Goal: Information Seeking & Learning: Find specific fact

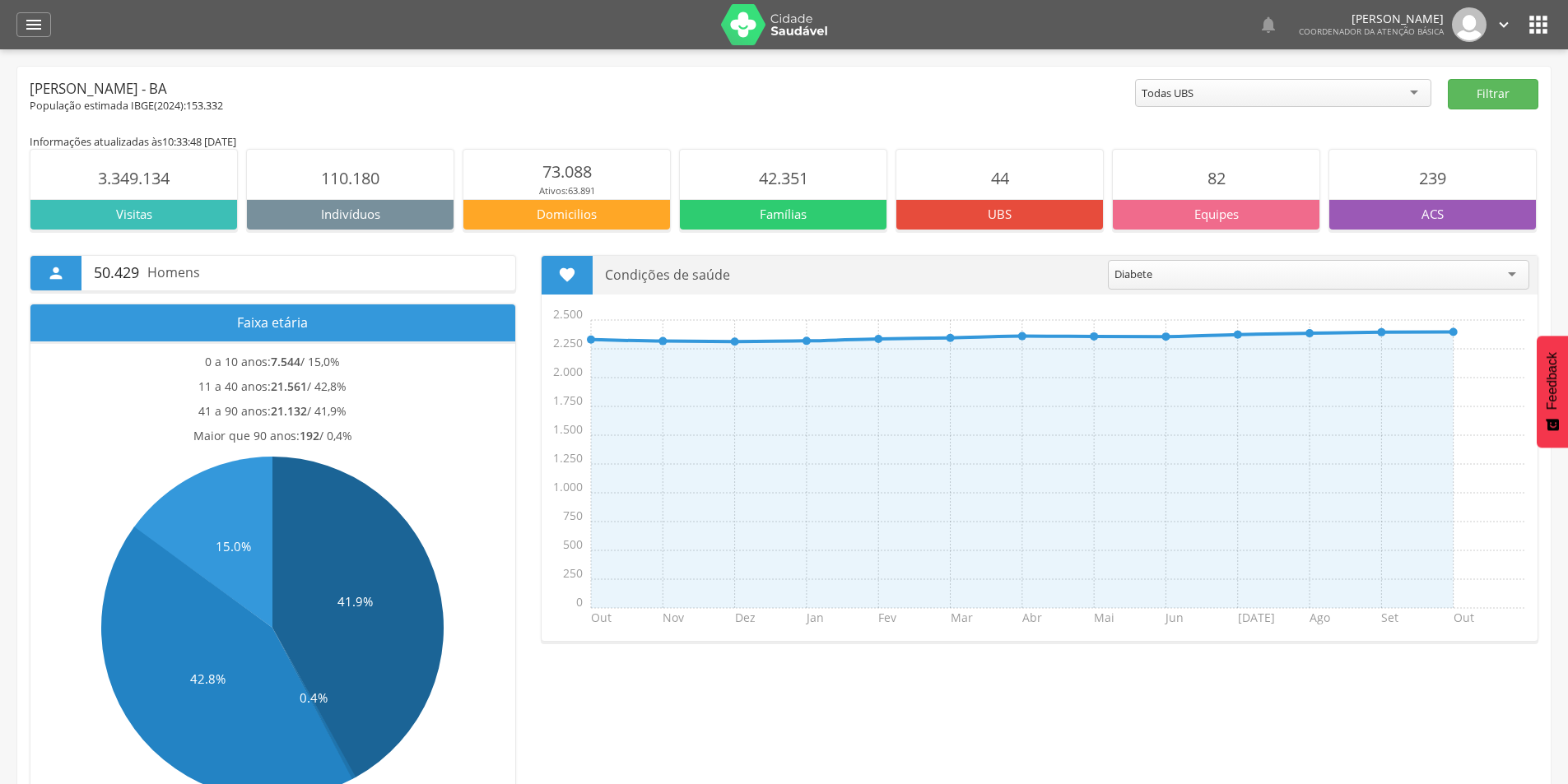
click at [1219, 90] on div "Todas UBS" at bounding box center [1283, 93] width 296 height 28
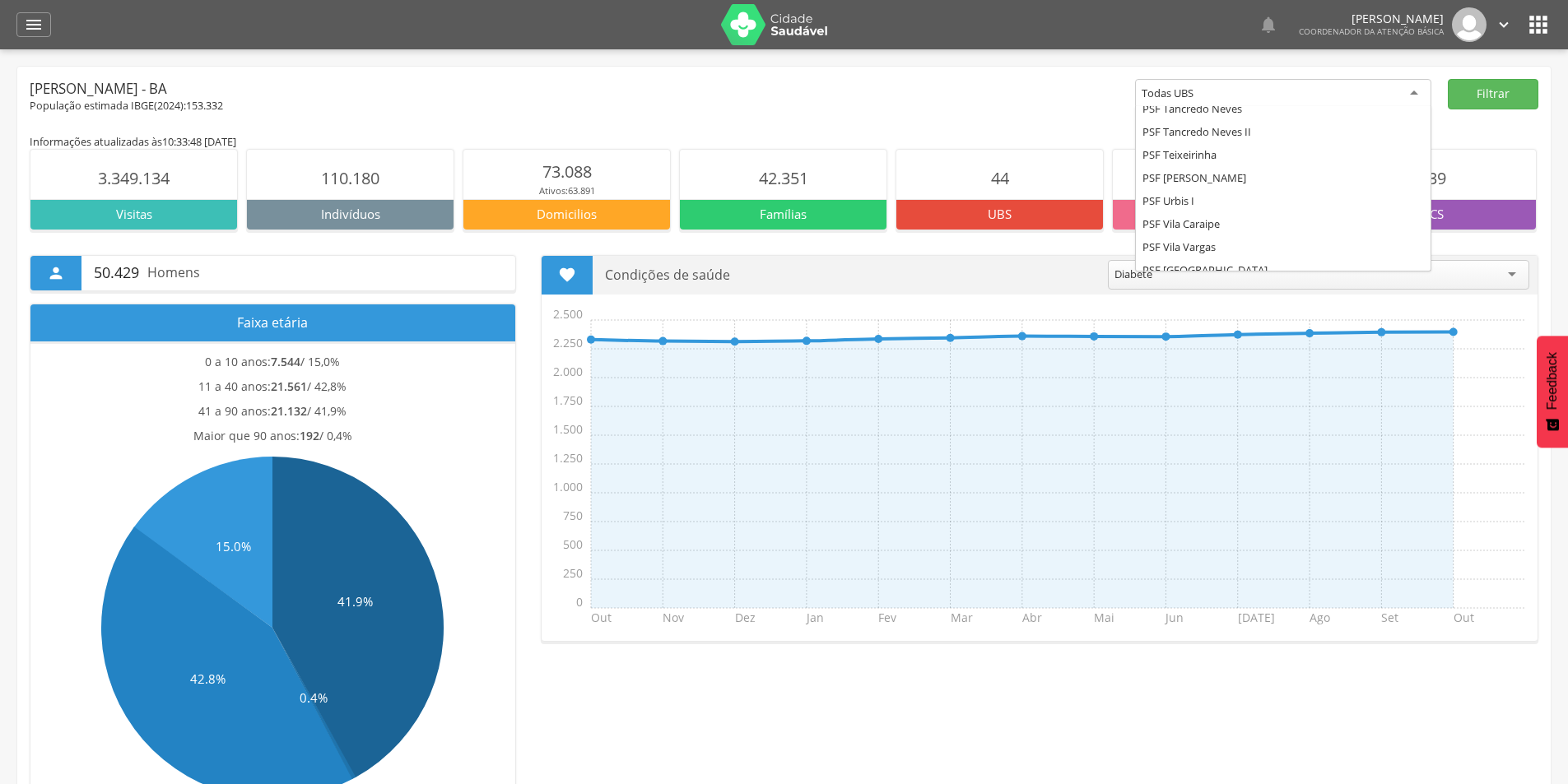
scroll to position [871, 0]
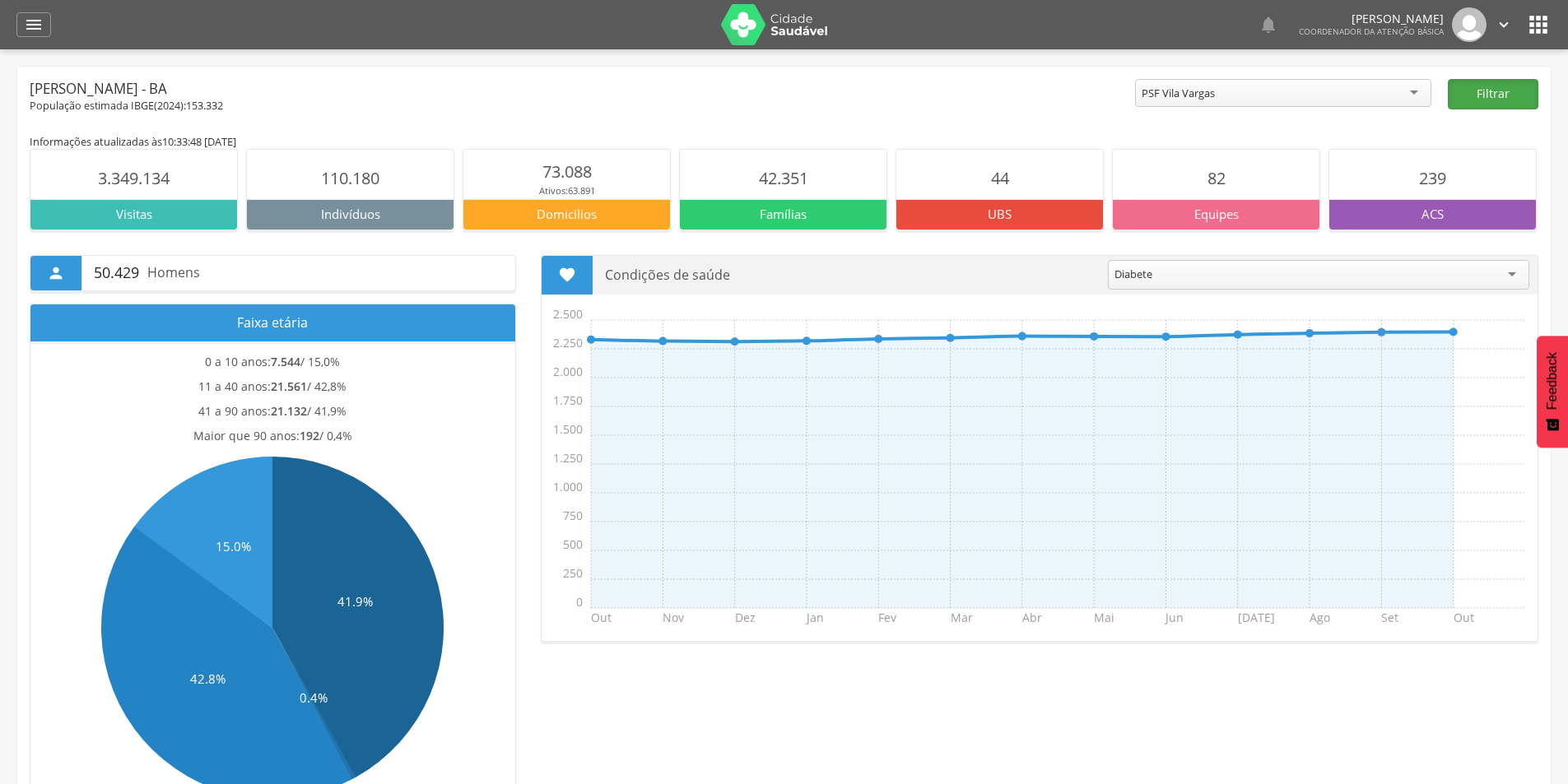
click at [1481, 80] on button "Filtrar" at bounding box center [1493, 94] width 90 height 30
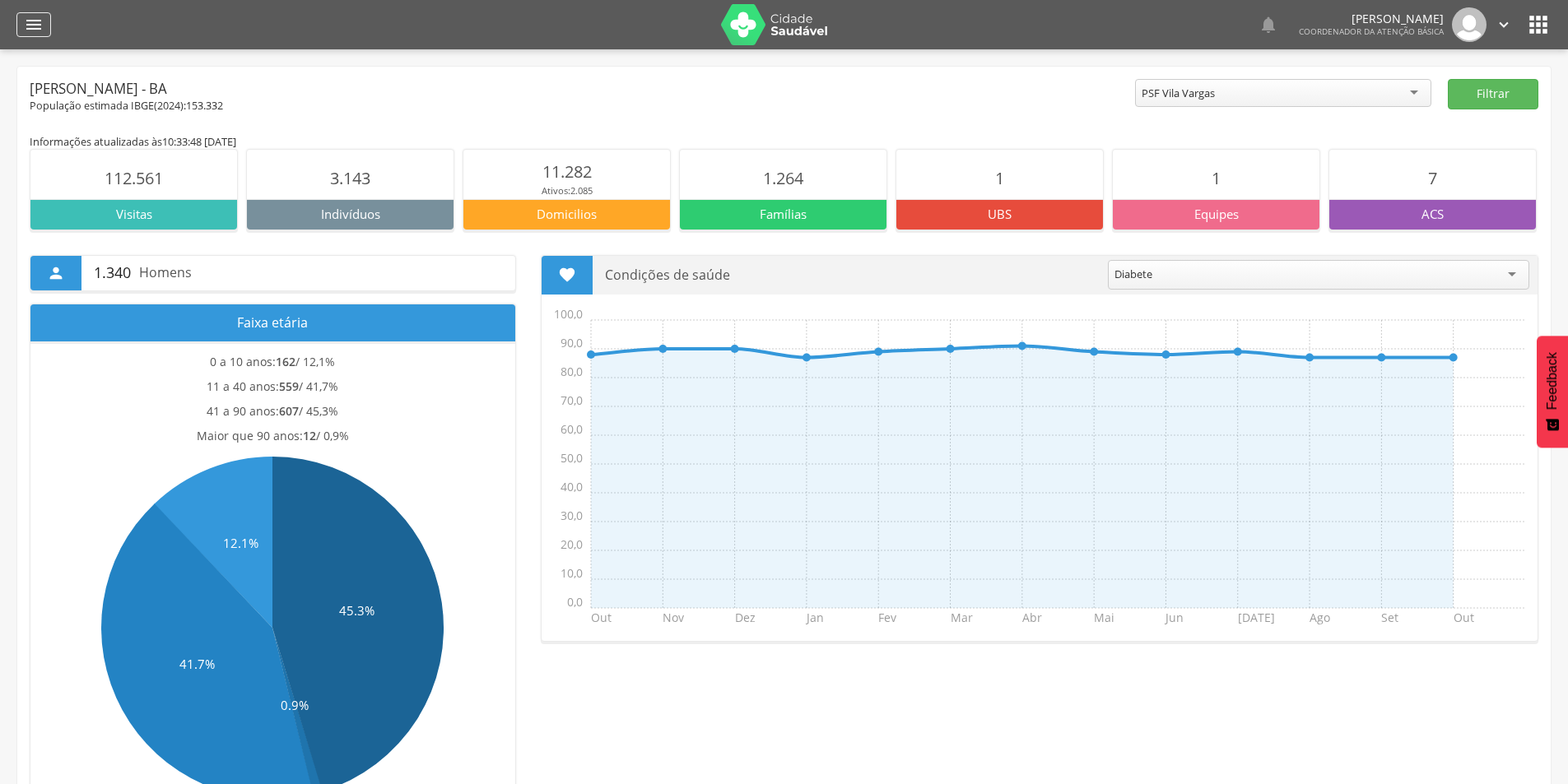
click at [42, 16] on icon "" at bounding box center [34, 25] width 19 height 19
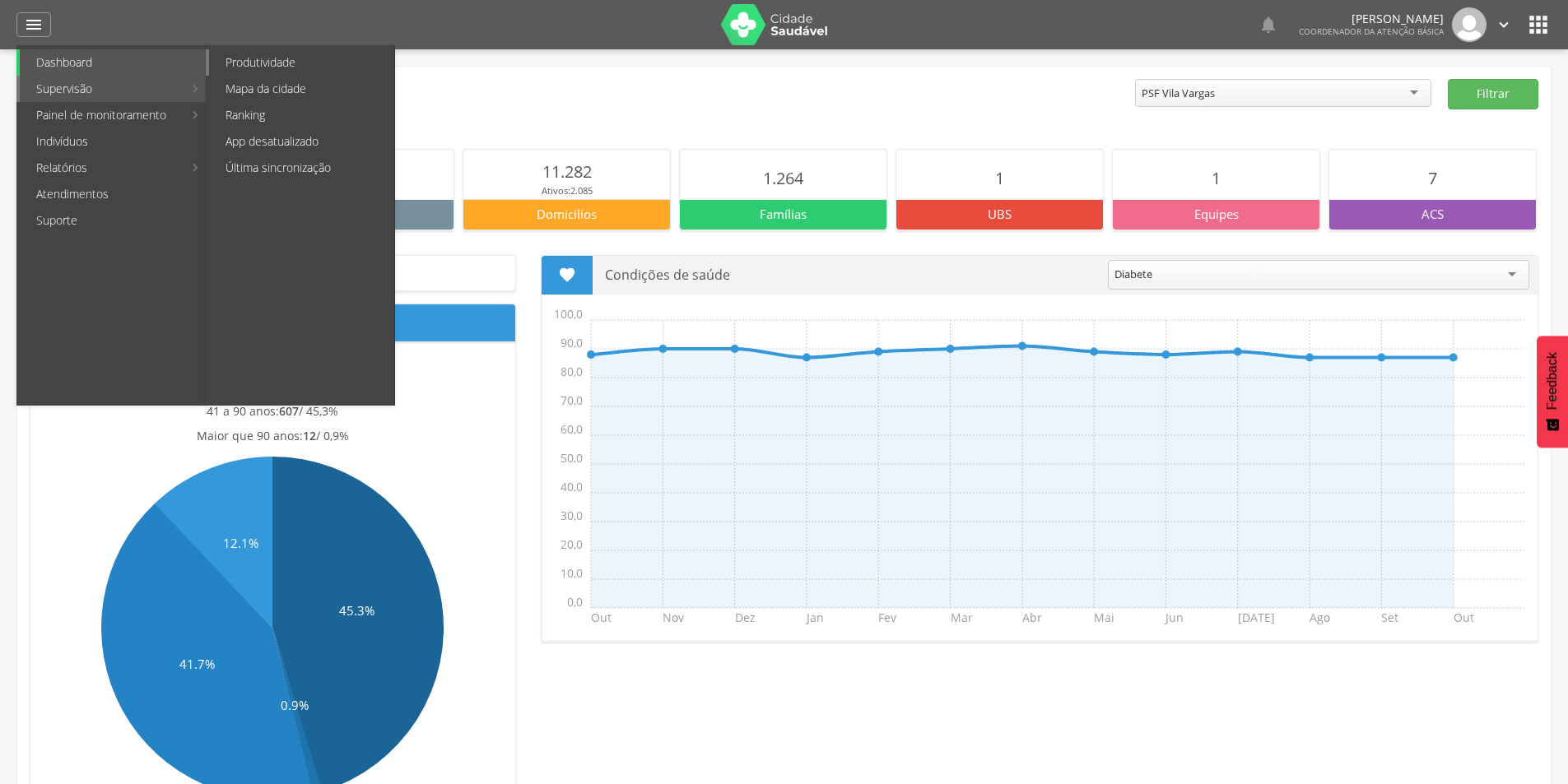
click at [254, 54] on link "Produtividade" at bounding box center [302, 63] width 186 height 26
type input "**********"
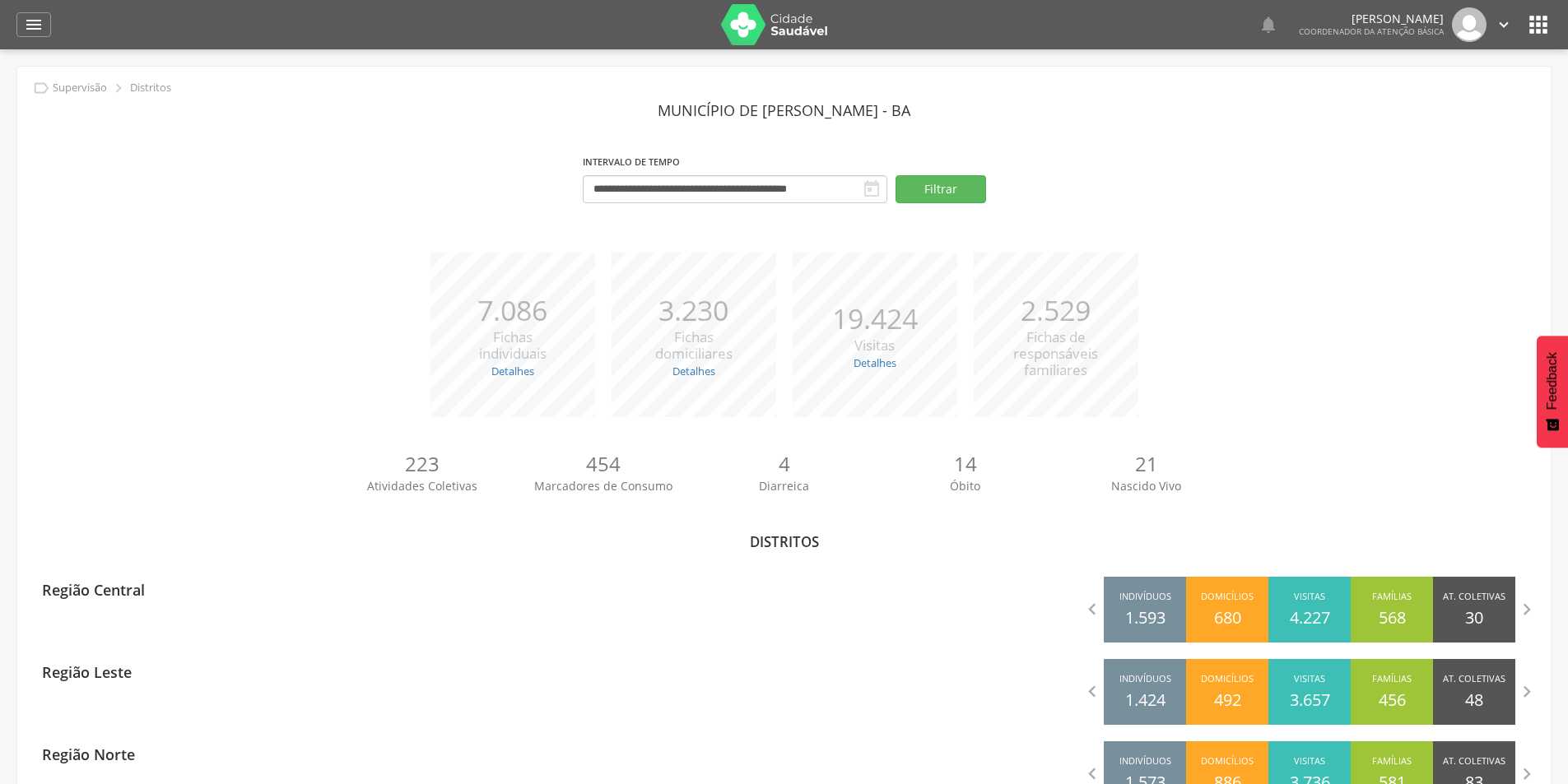
scroll to position [225, 0]
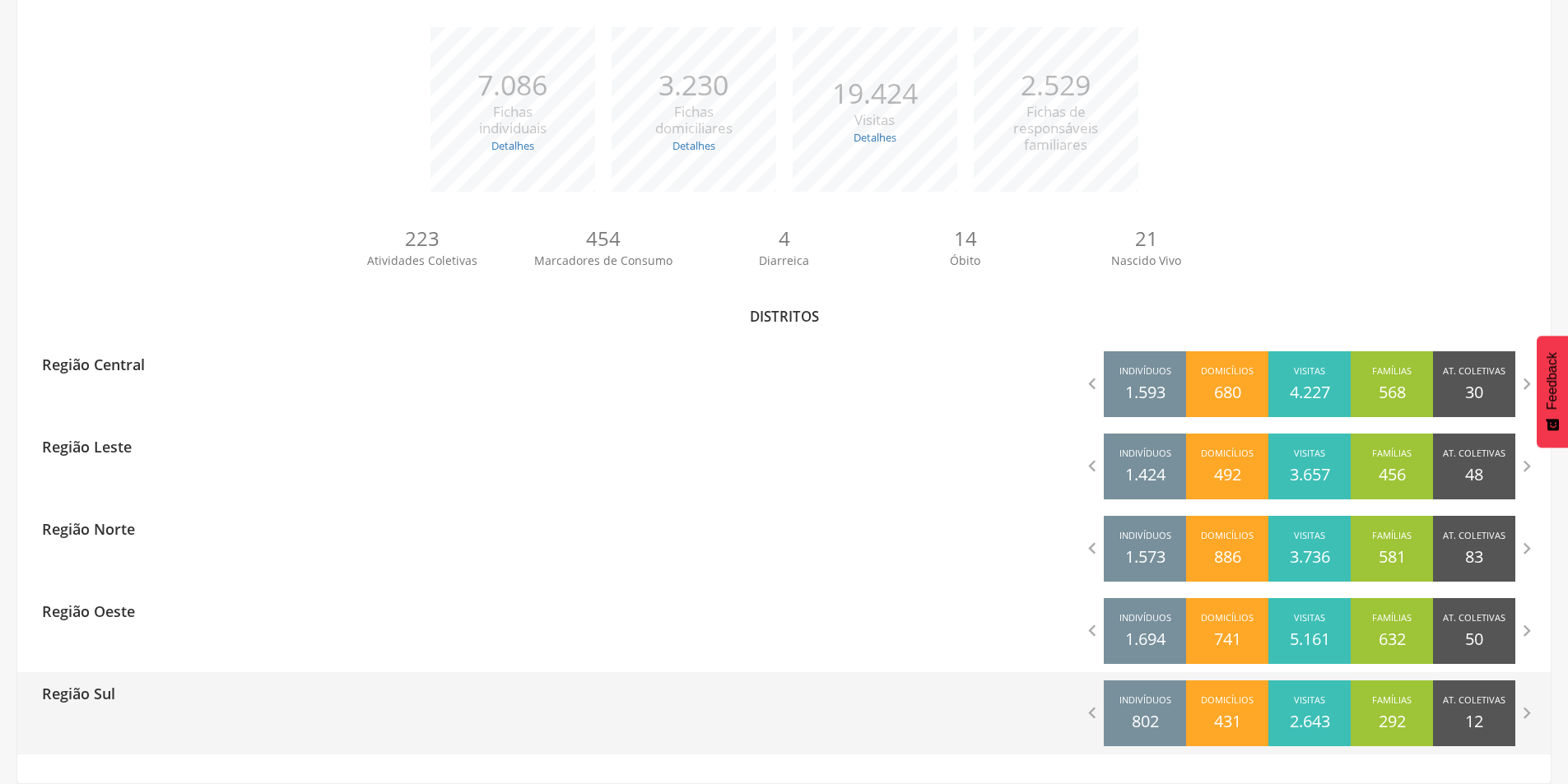
click at [114, 708] on div "Região Sul" at bounding box center [72, 692] width 86 height 41
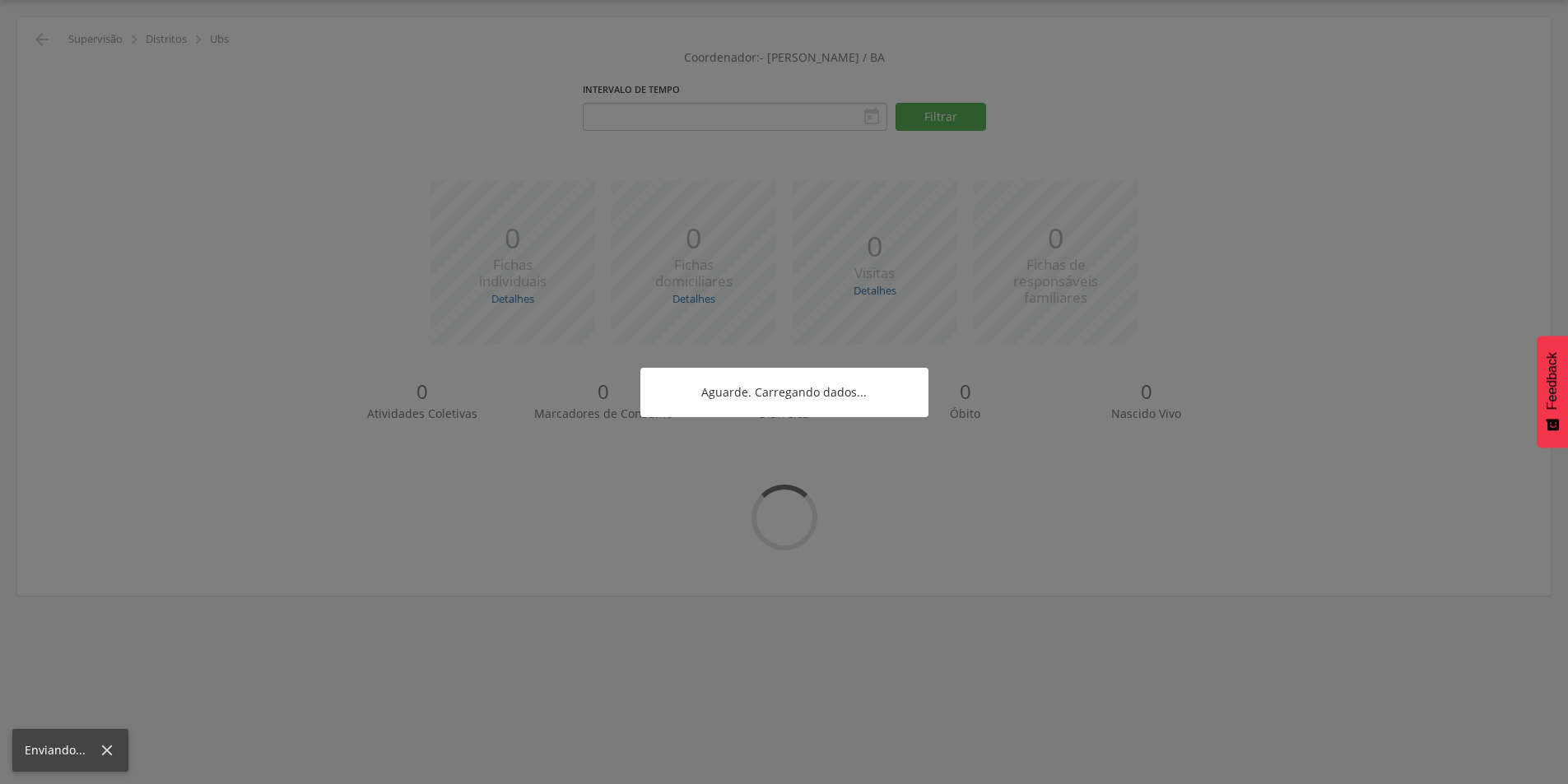
type input "**********"
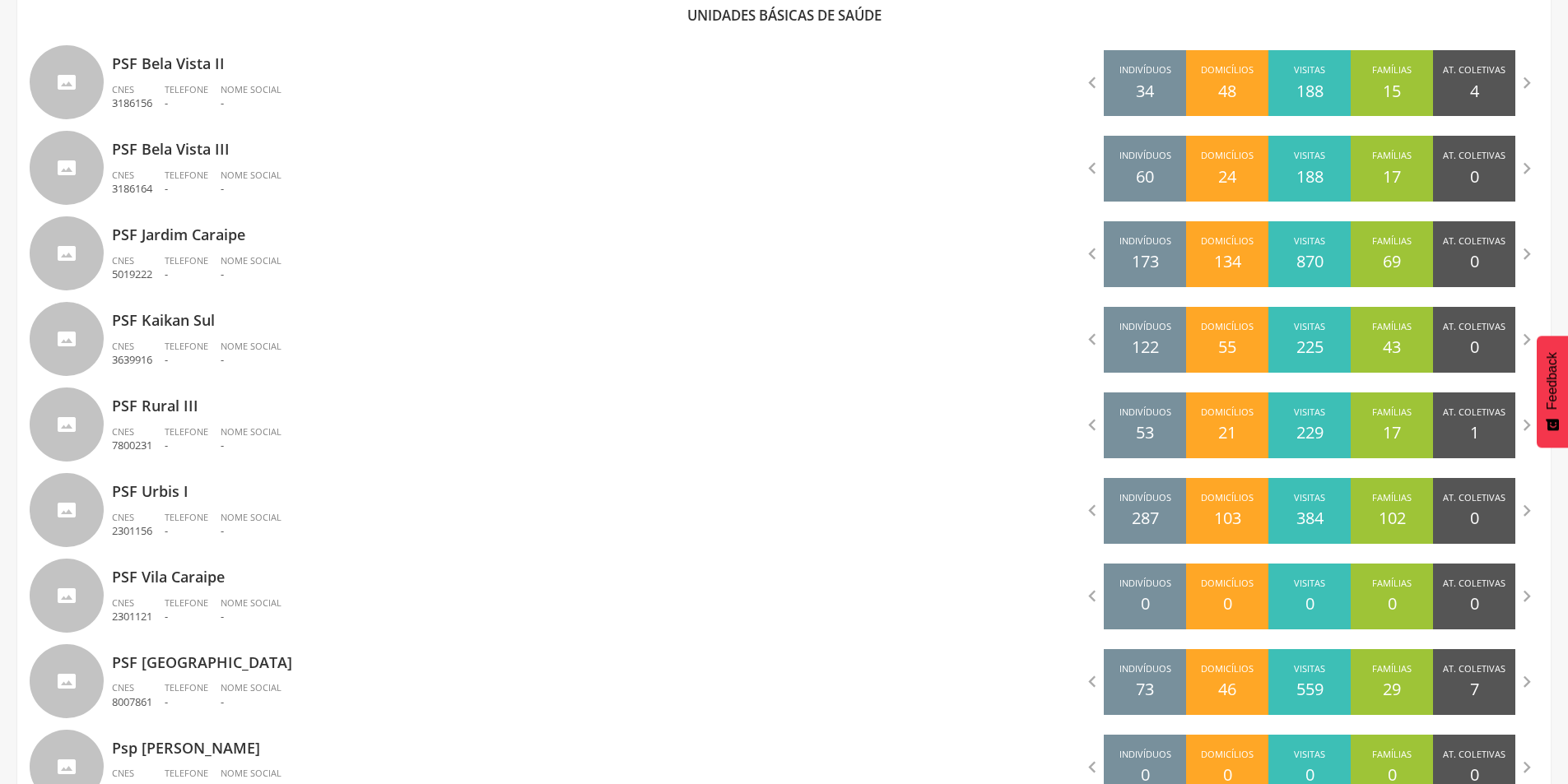
scroll to position [591, 0]
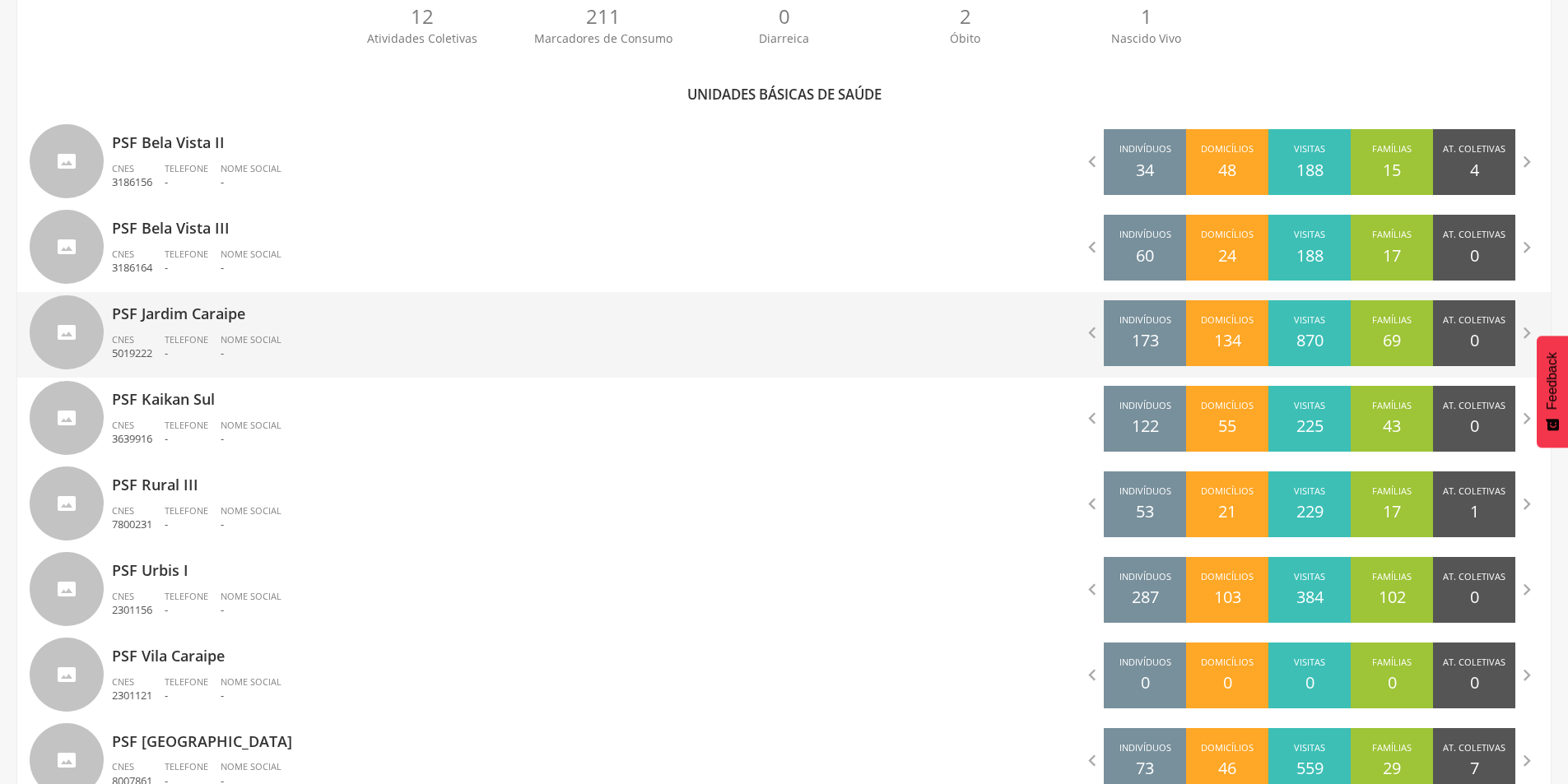
click at [776, 314] on div "PSF Jardim Caraipe CNES 5019222 Telefone - Nome Social -" at bounding box center [401, 335] width 767 height 86
type input "**********"
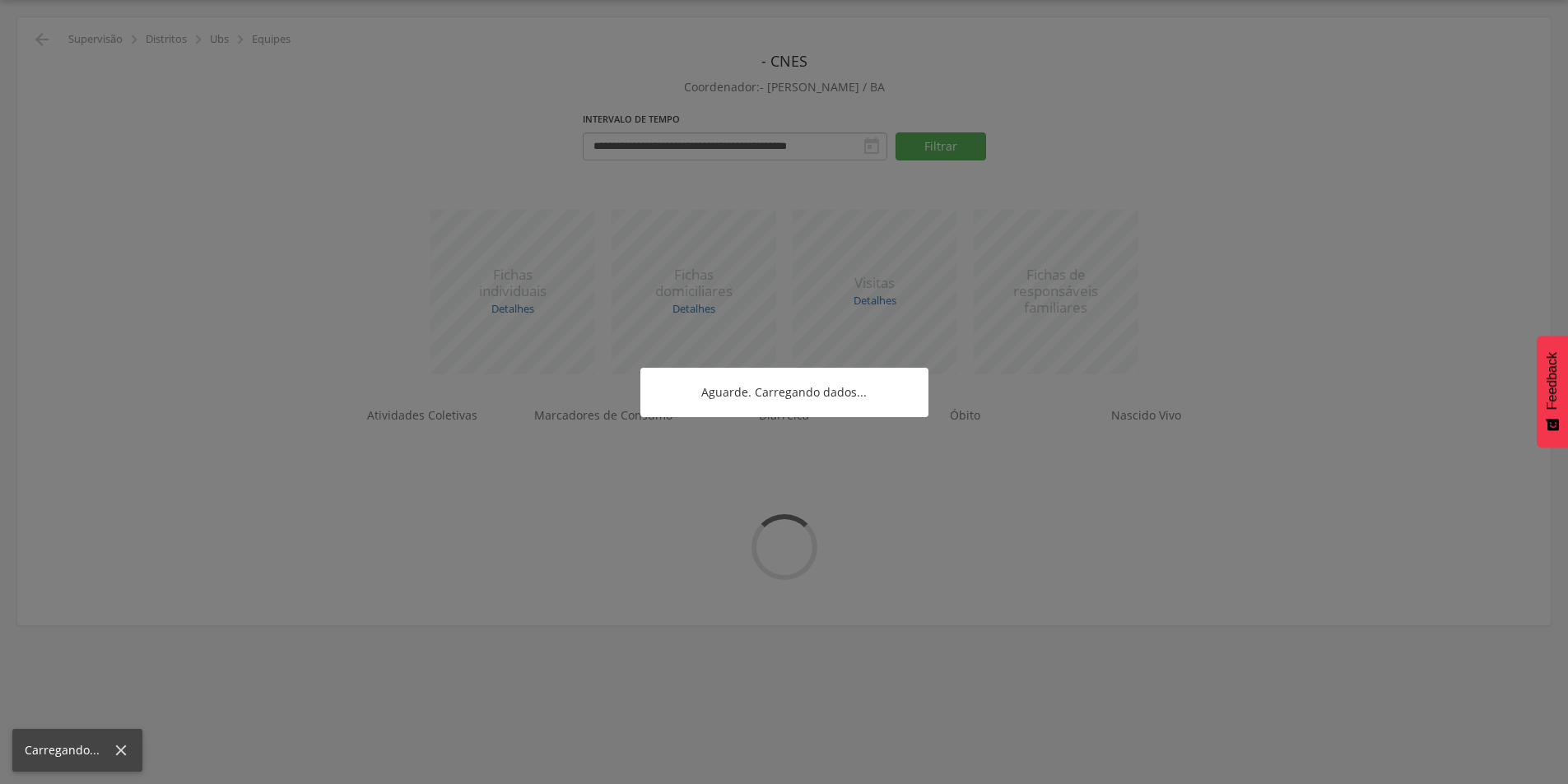
scroll to position [49, 0]
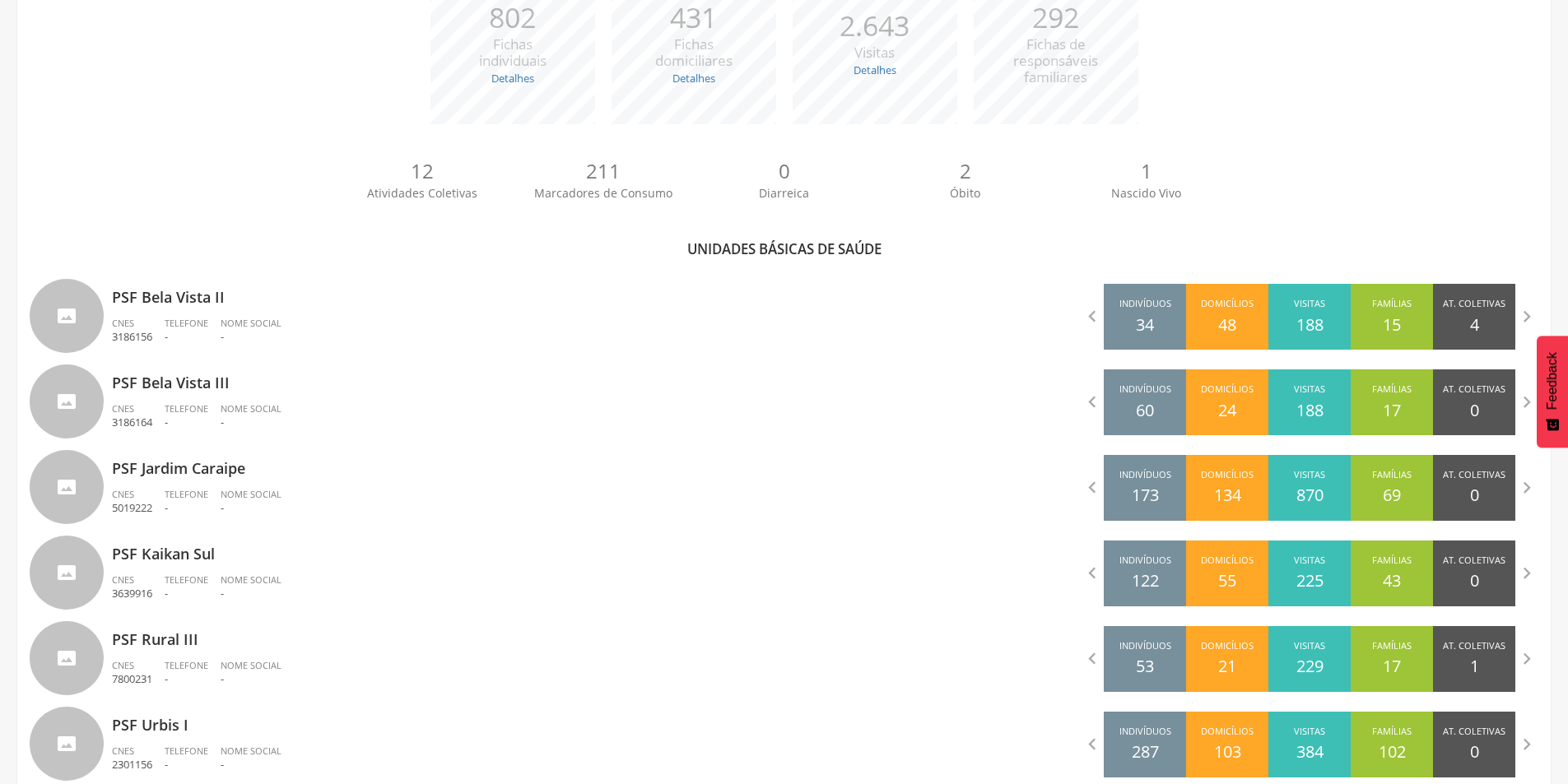
scroll to position [274, 0]
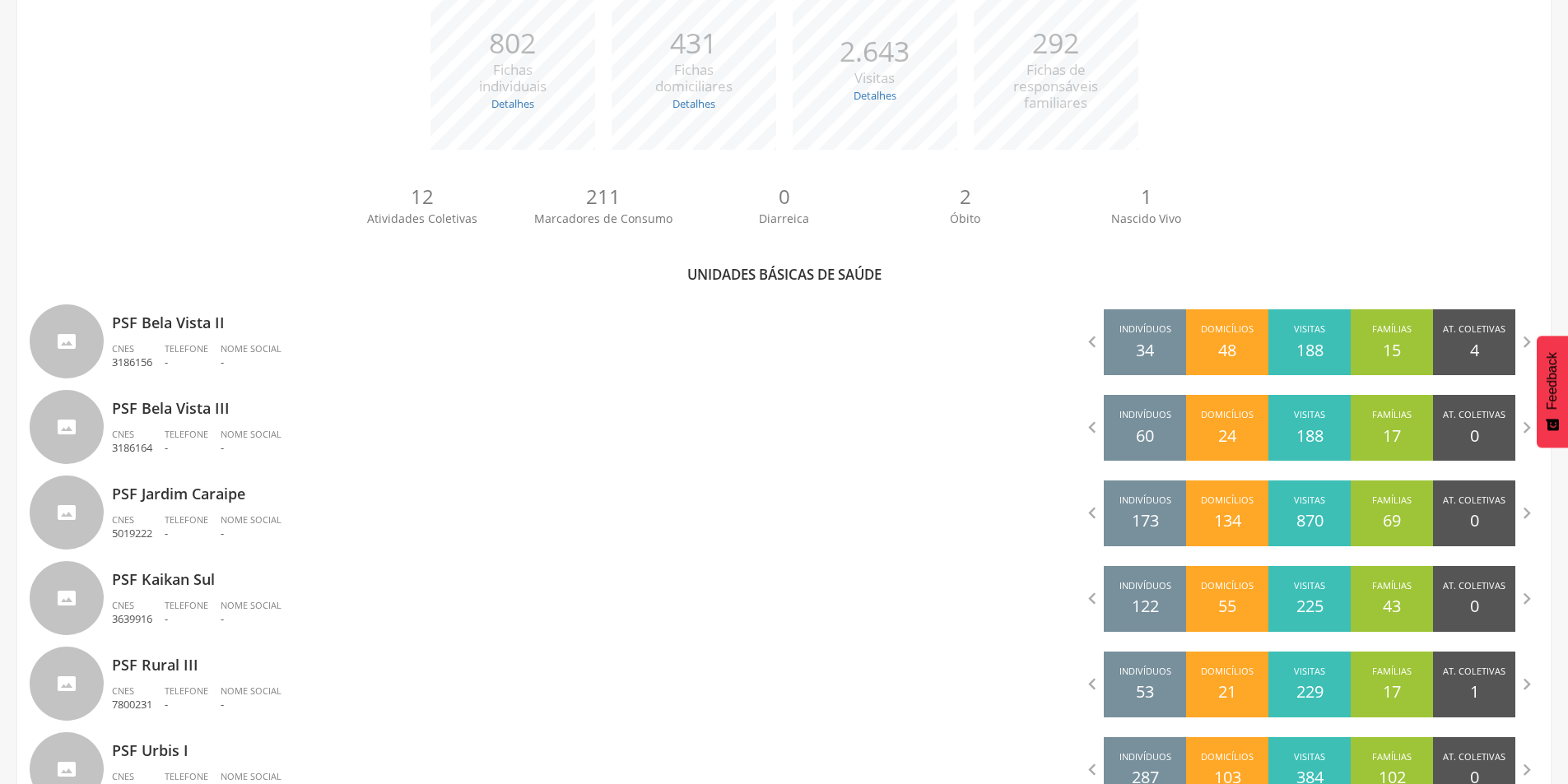
scroll to position [225, 0]
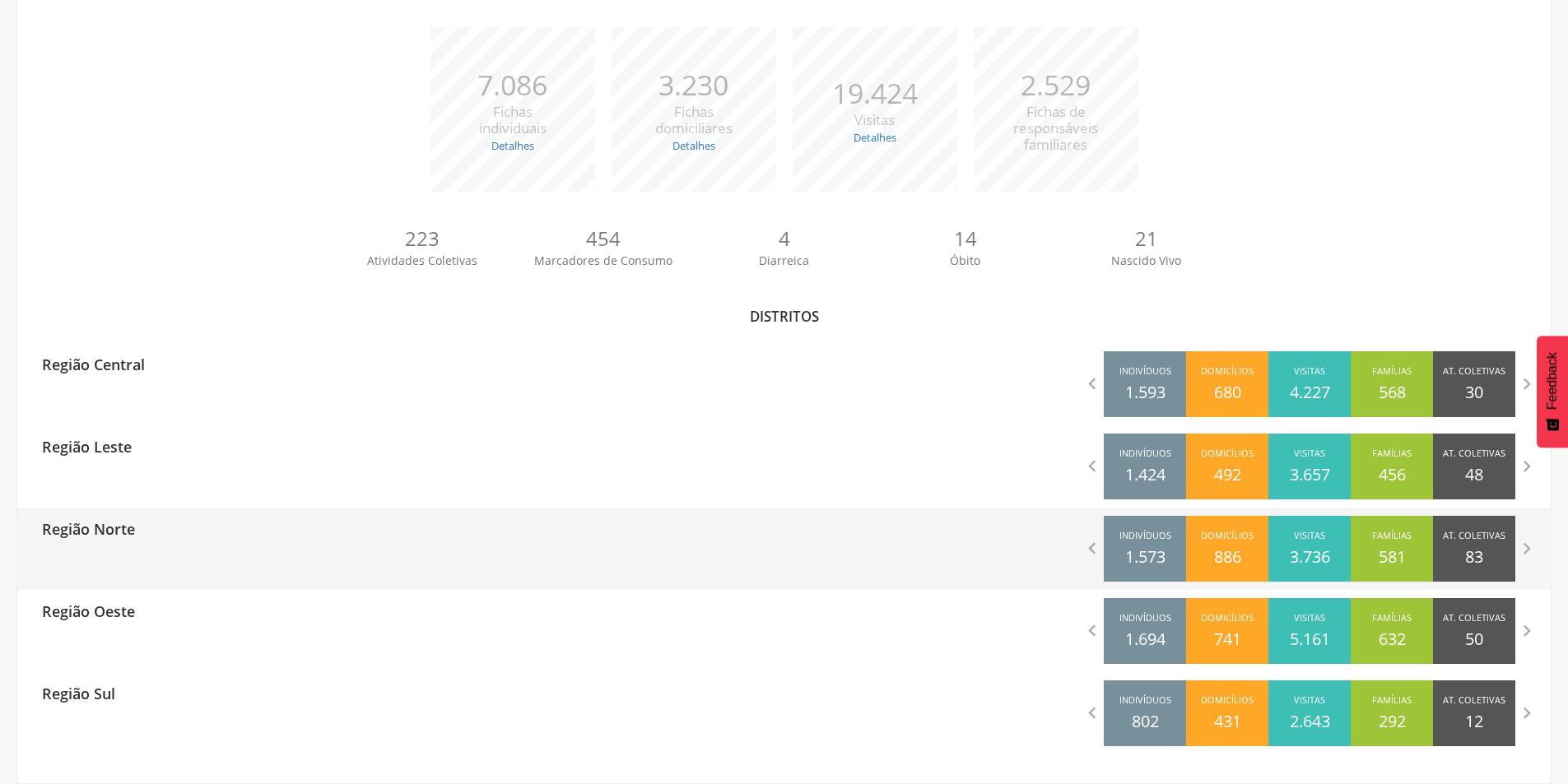
click at [126, 523] on p "Região Norte" at bounding box center [88, 524] width 93 height 33
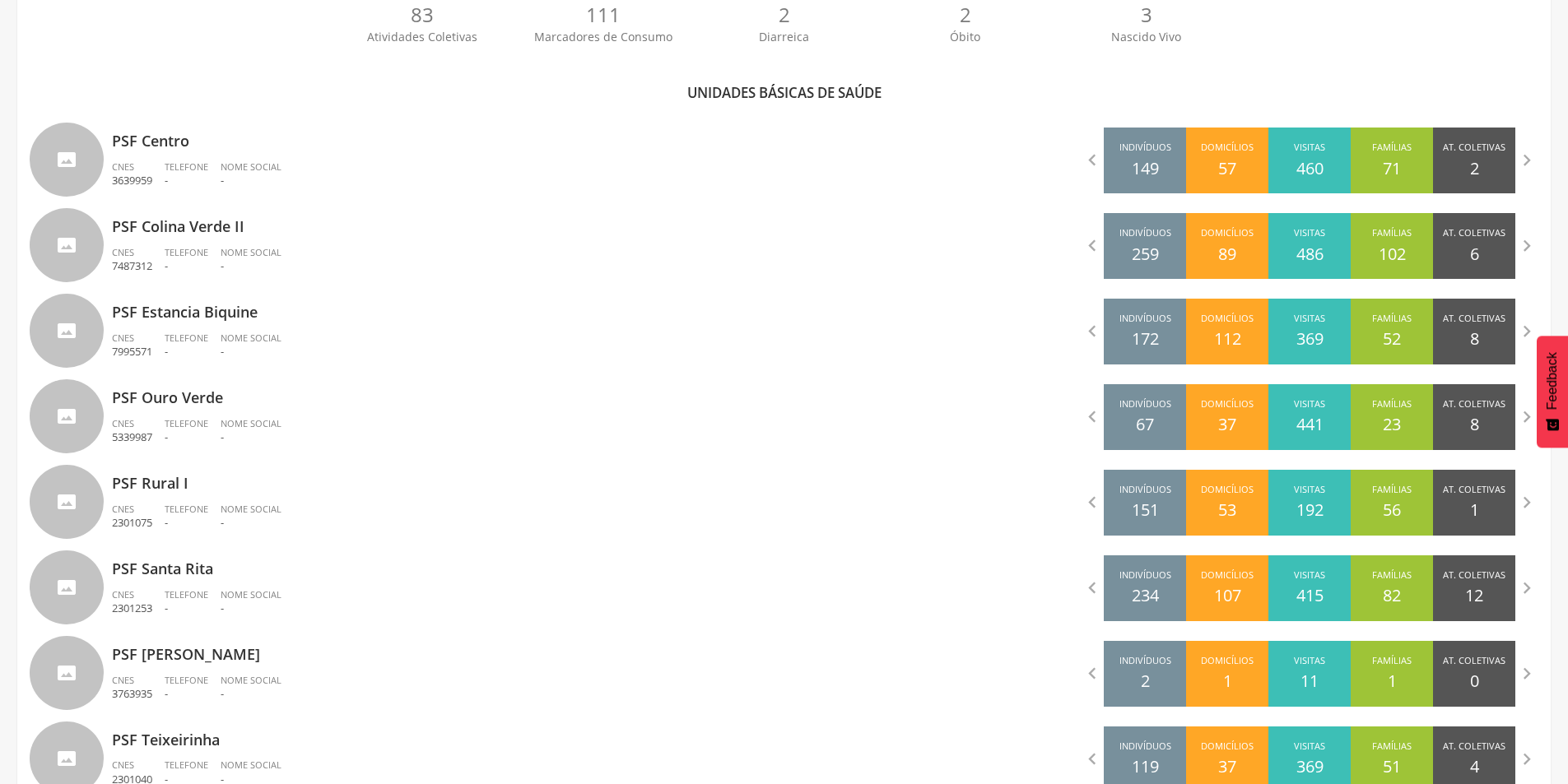
scroll to position [676, 0]
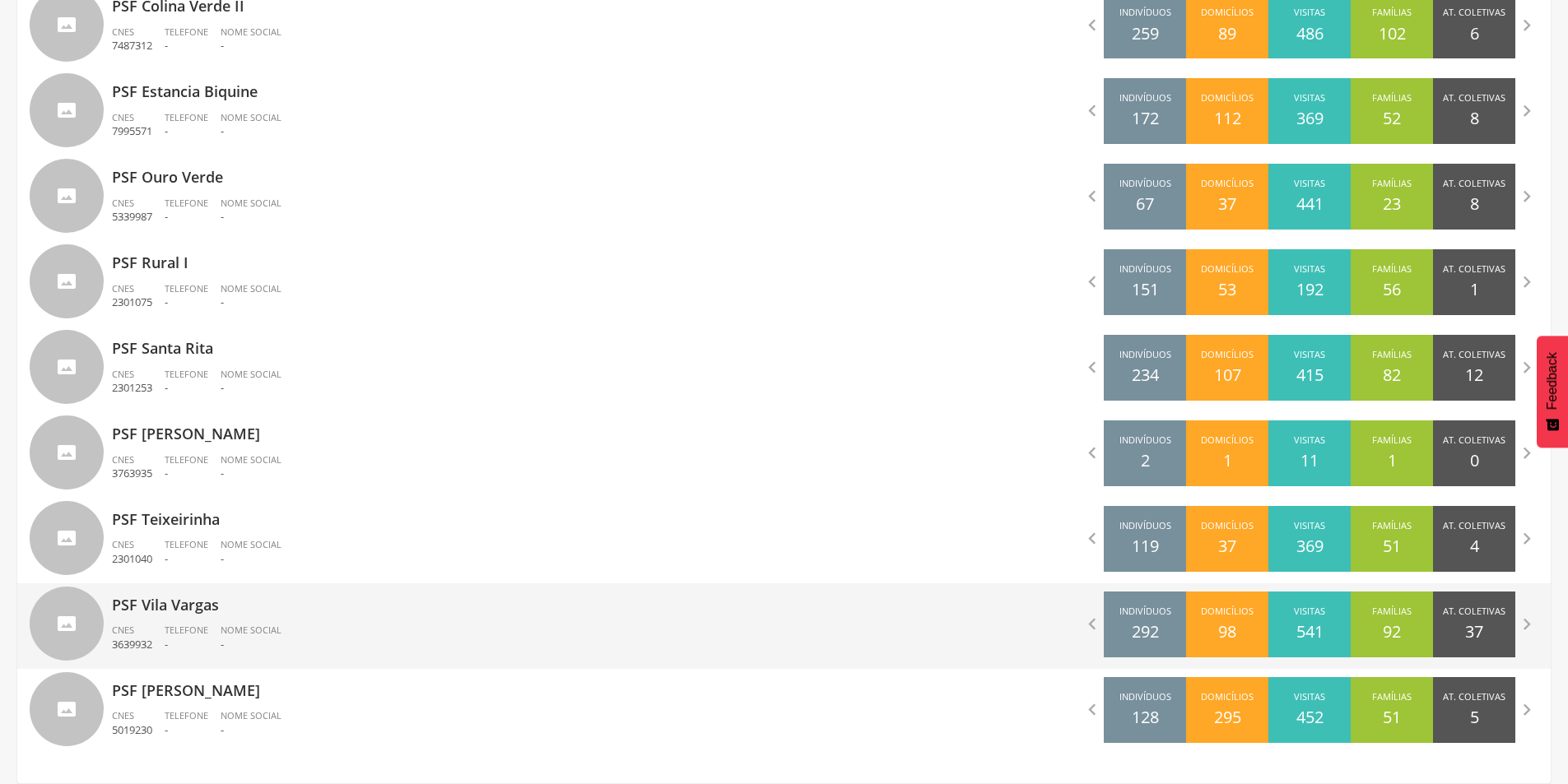
click at [198, 628] on span "Telefone" at bounding box center [186, 629] width 43 height 12
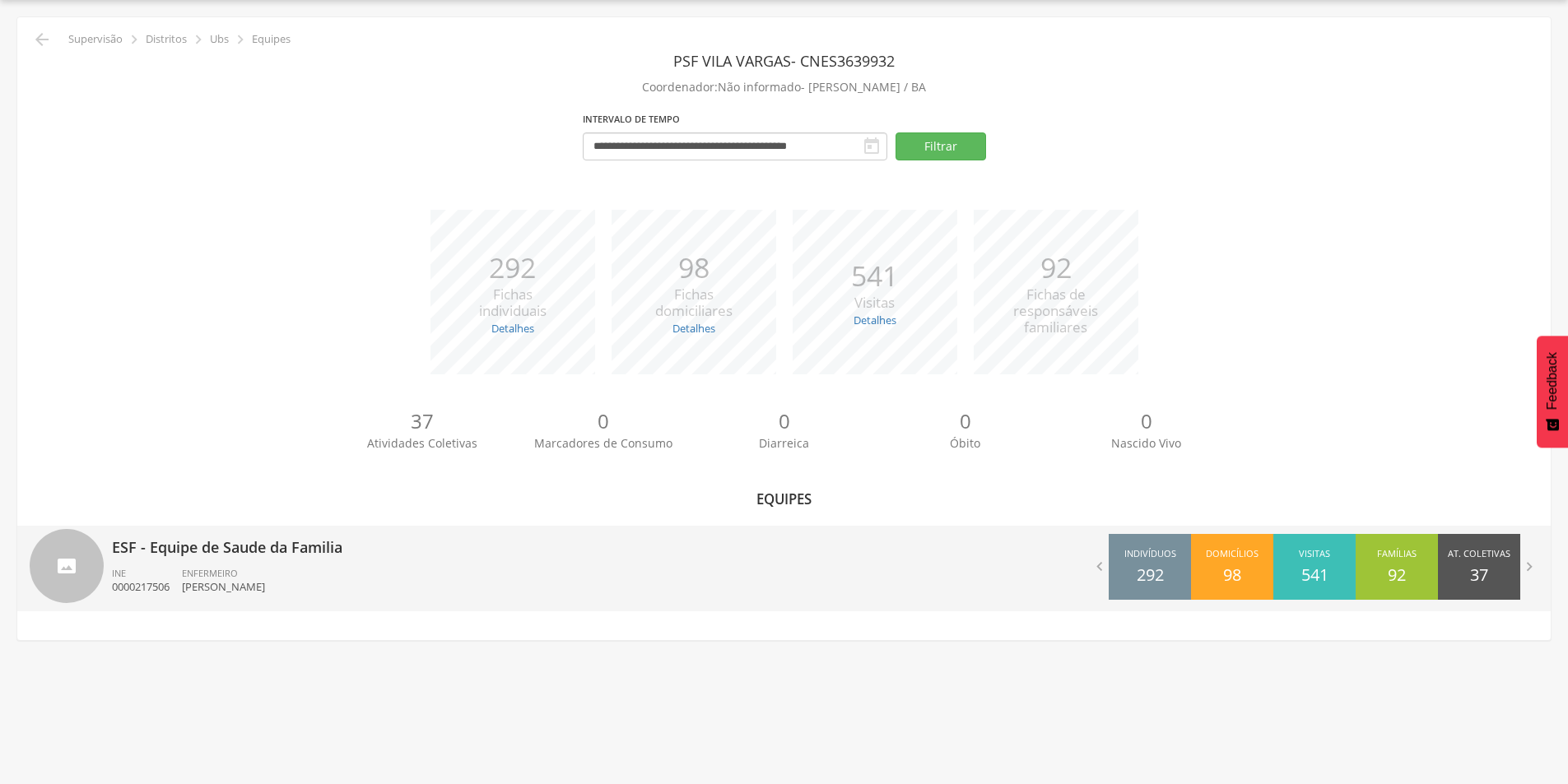
click at [277, 571] on div "ENFERMEIRO [PERSON_NAME]" at bounding box center [230, 581] width 95 height 28
type input "**********"
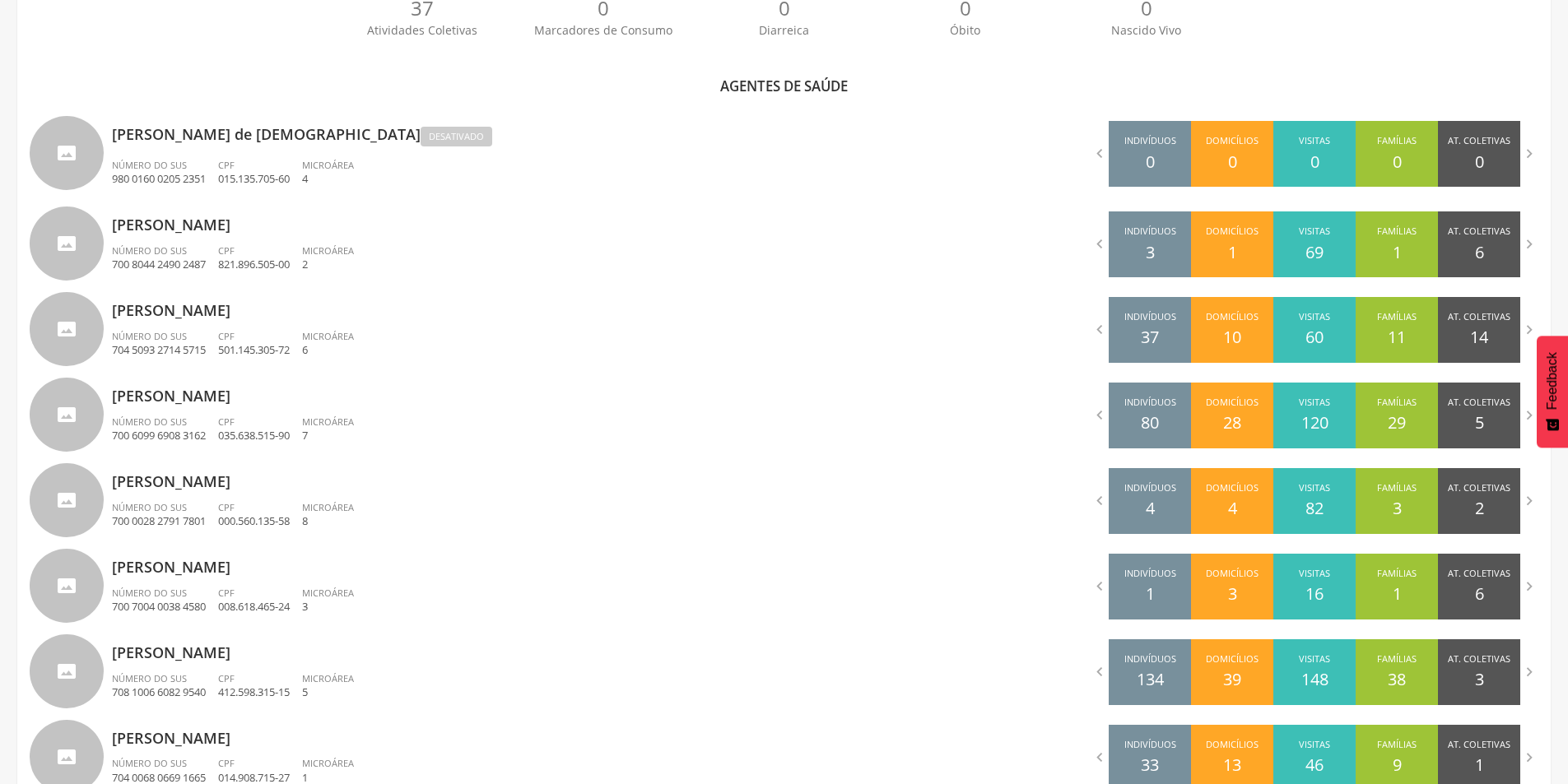
scroll to position [533, 0]
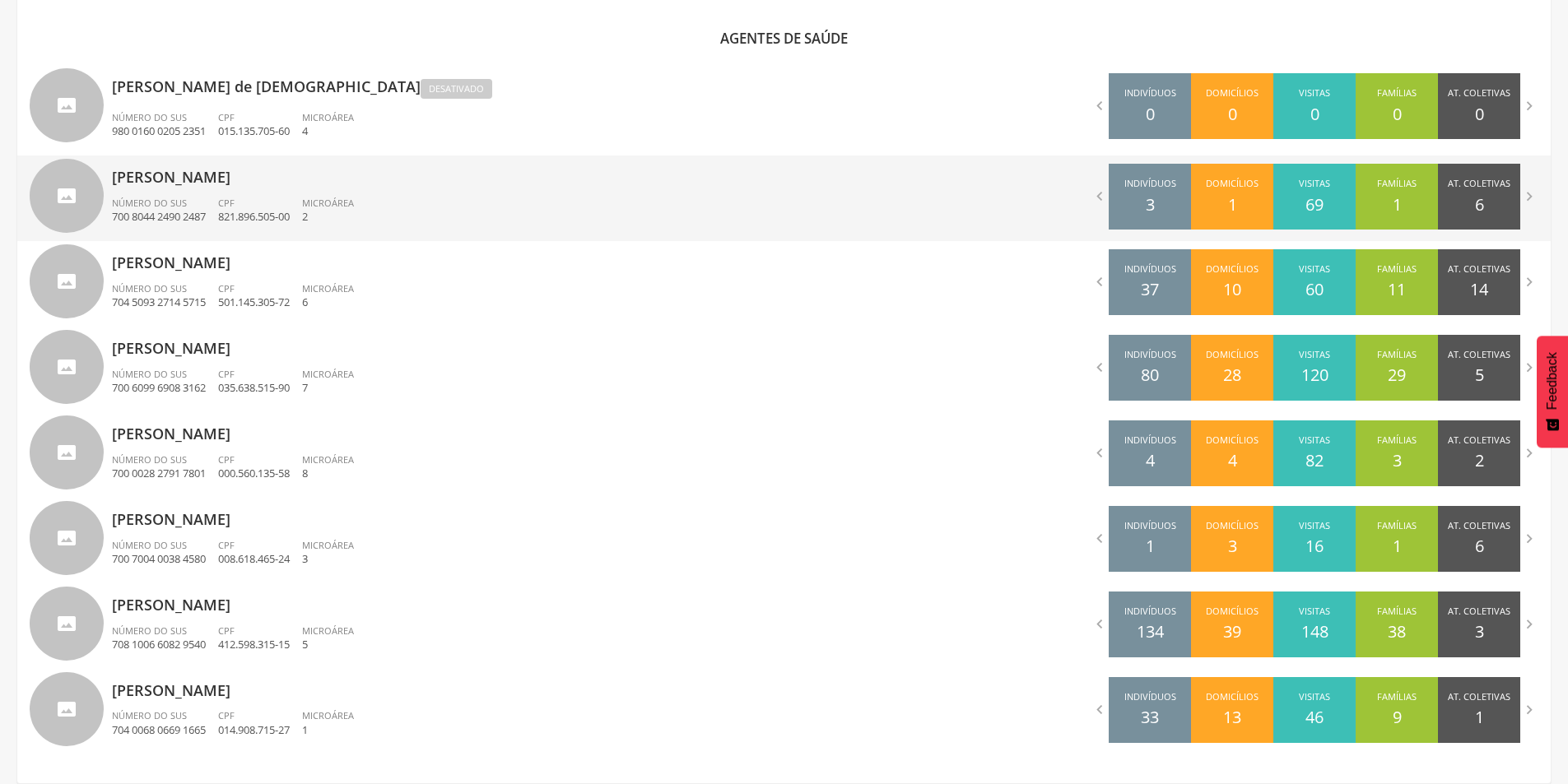
click at [250, 201] on div "CPF 821.896.505-00" at bounding box center [260, 211] width 84 height 28
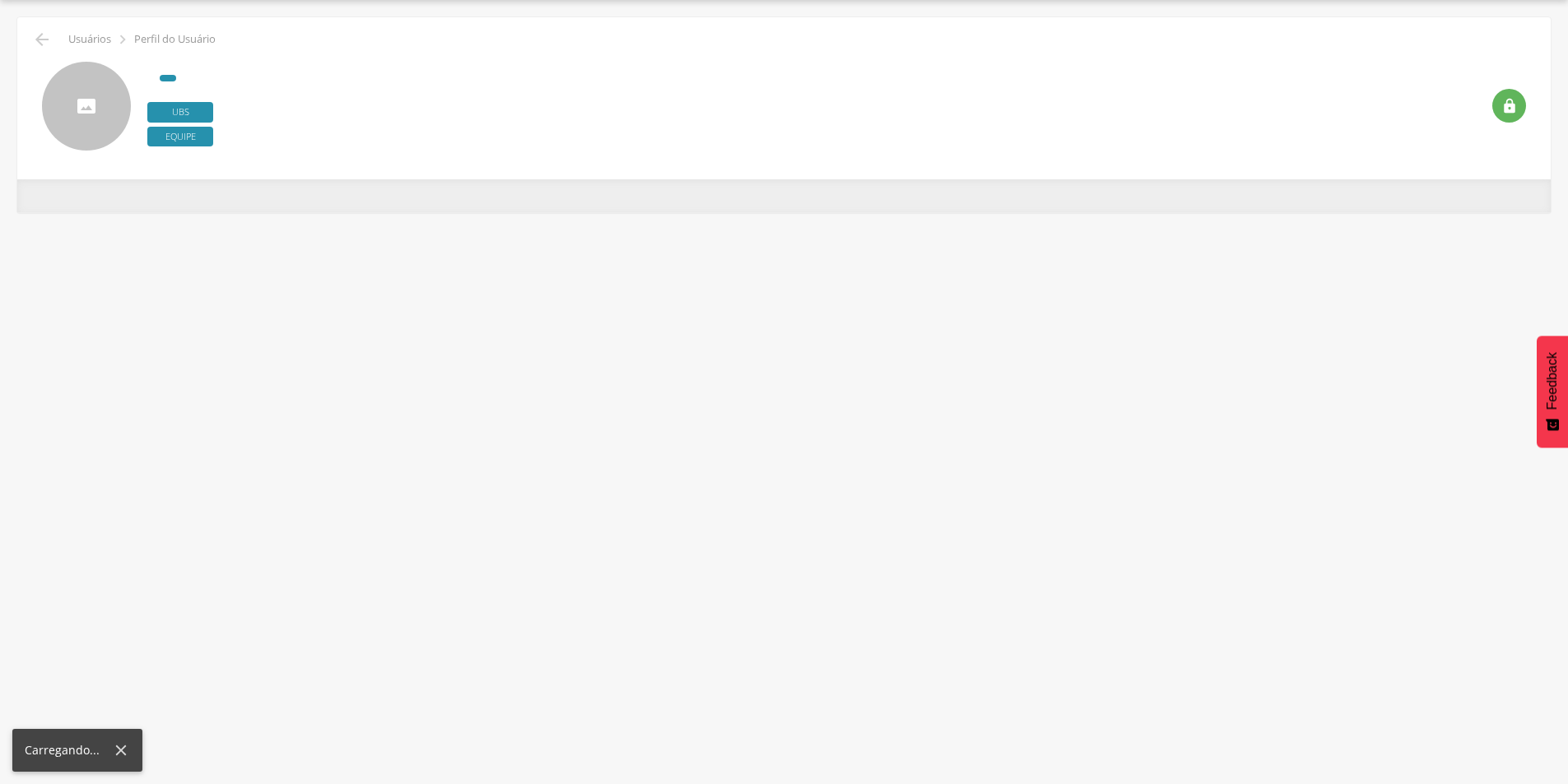
type input "**********"
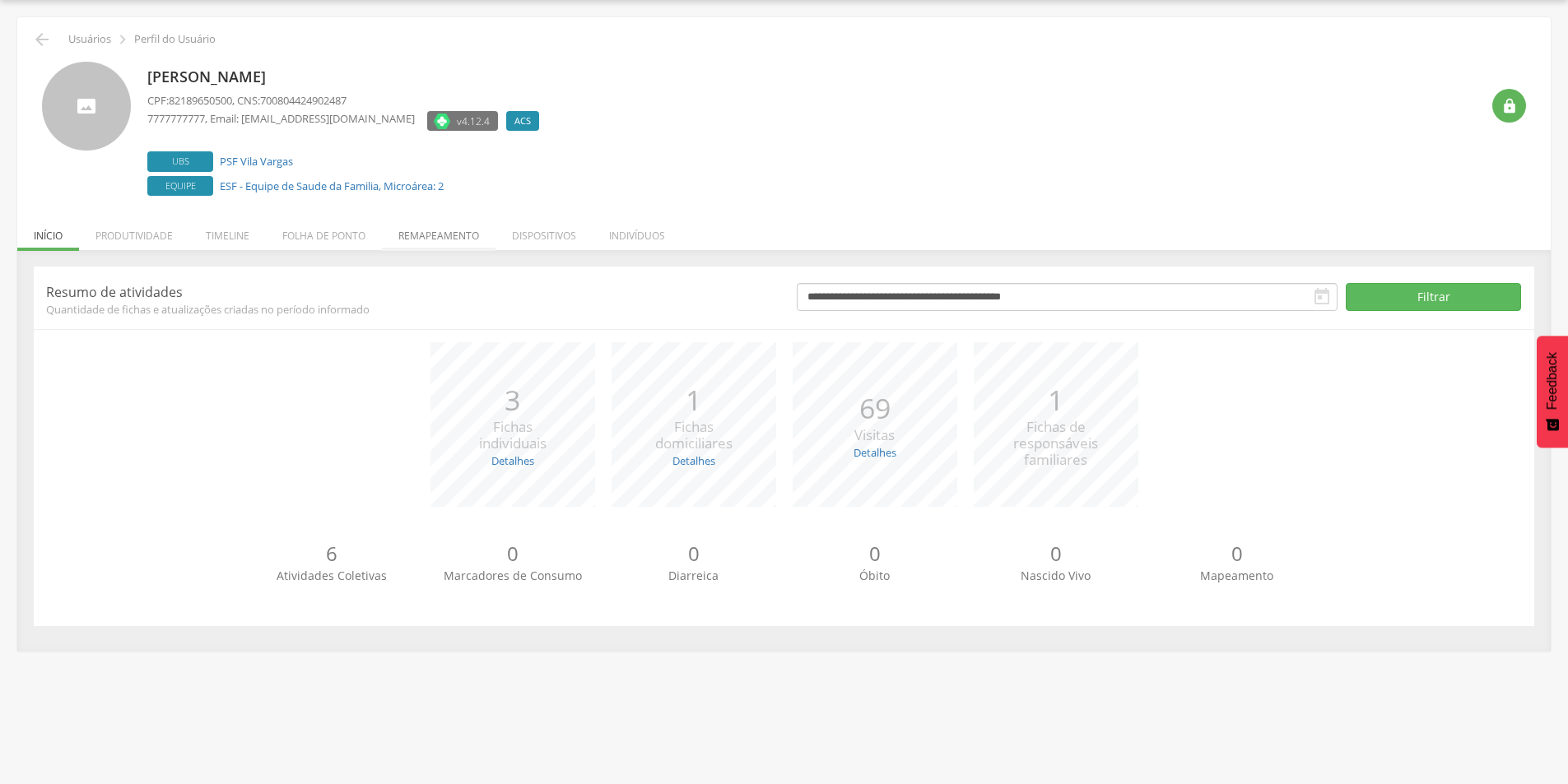
click at [443, 238] on li "Remapeamento" at bounding box center [438, 231] width 114 height 39
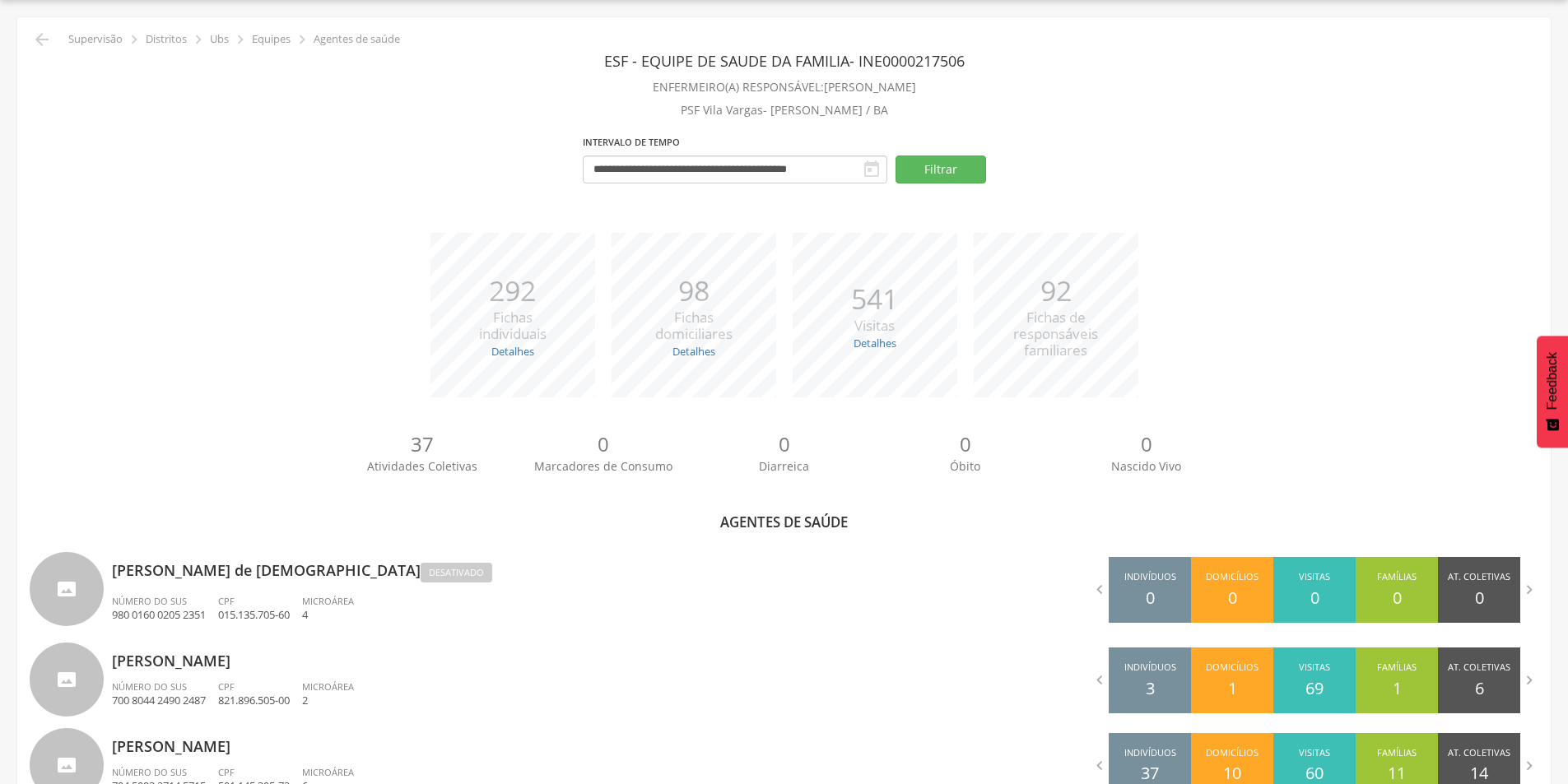
scroll to position [533, 0]
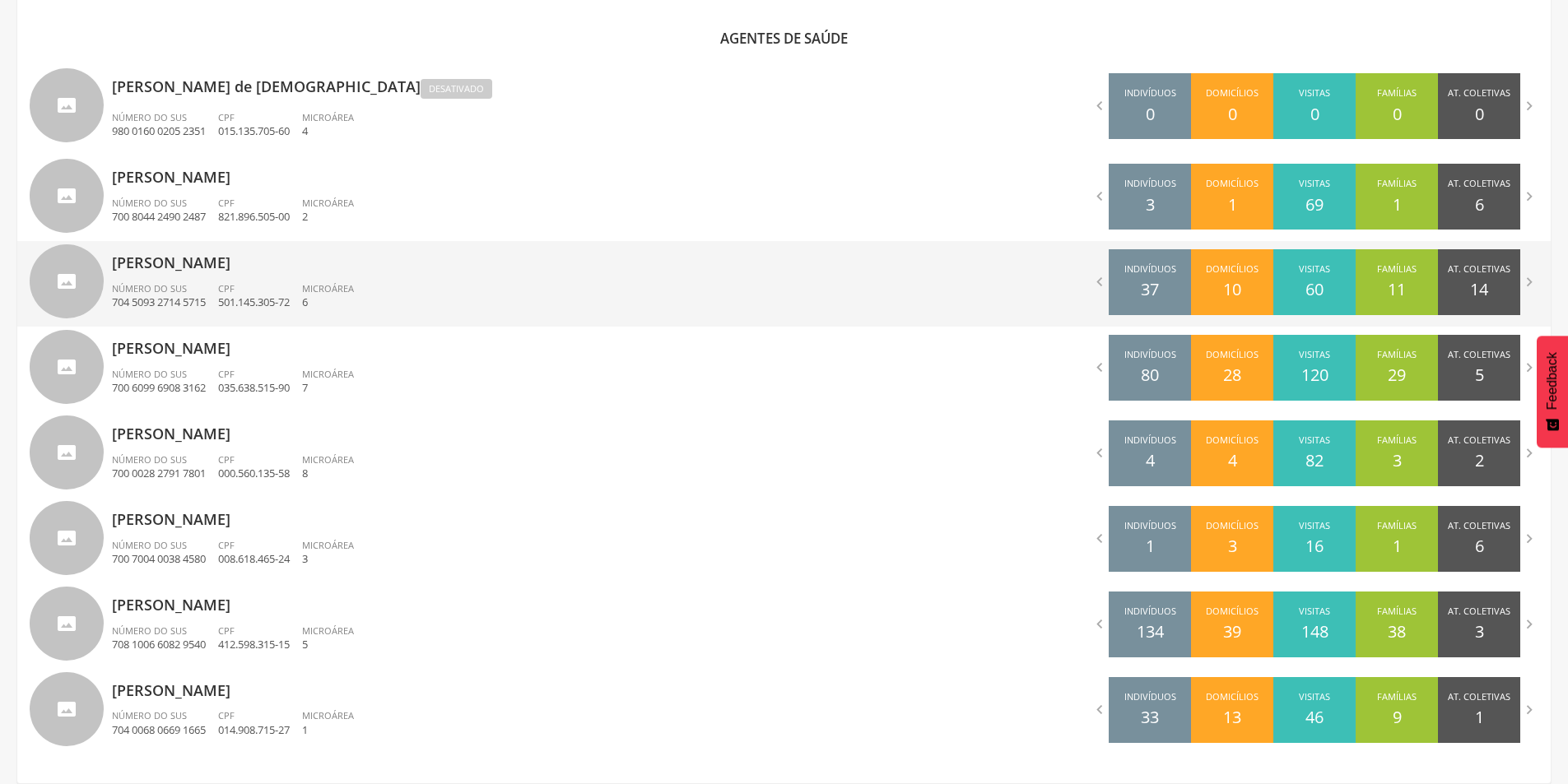
click at [179, 294] on span "Número do SUS" at bounding box center [149, 289] width 75 height 12
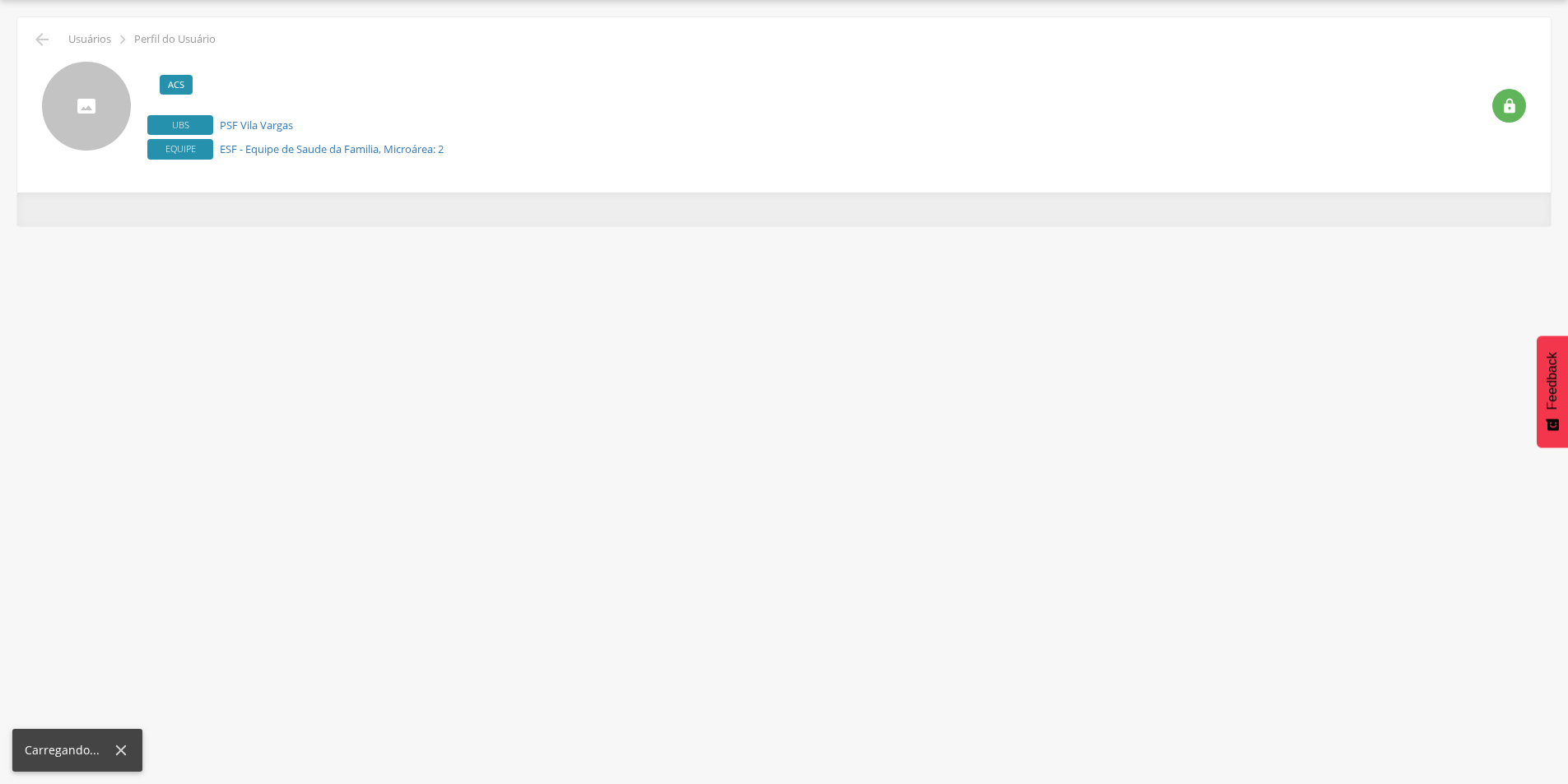
scroll to position [49, 0]
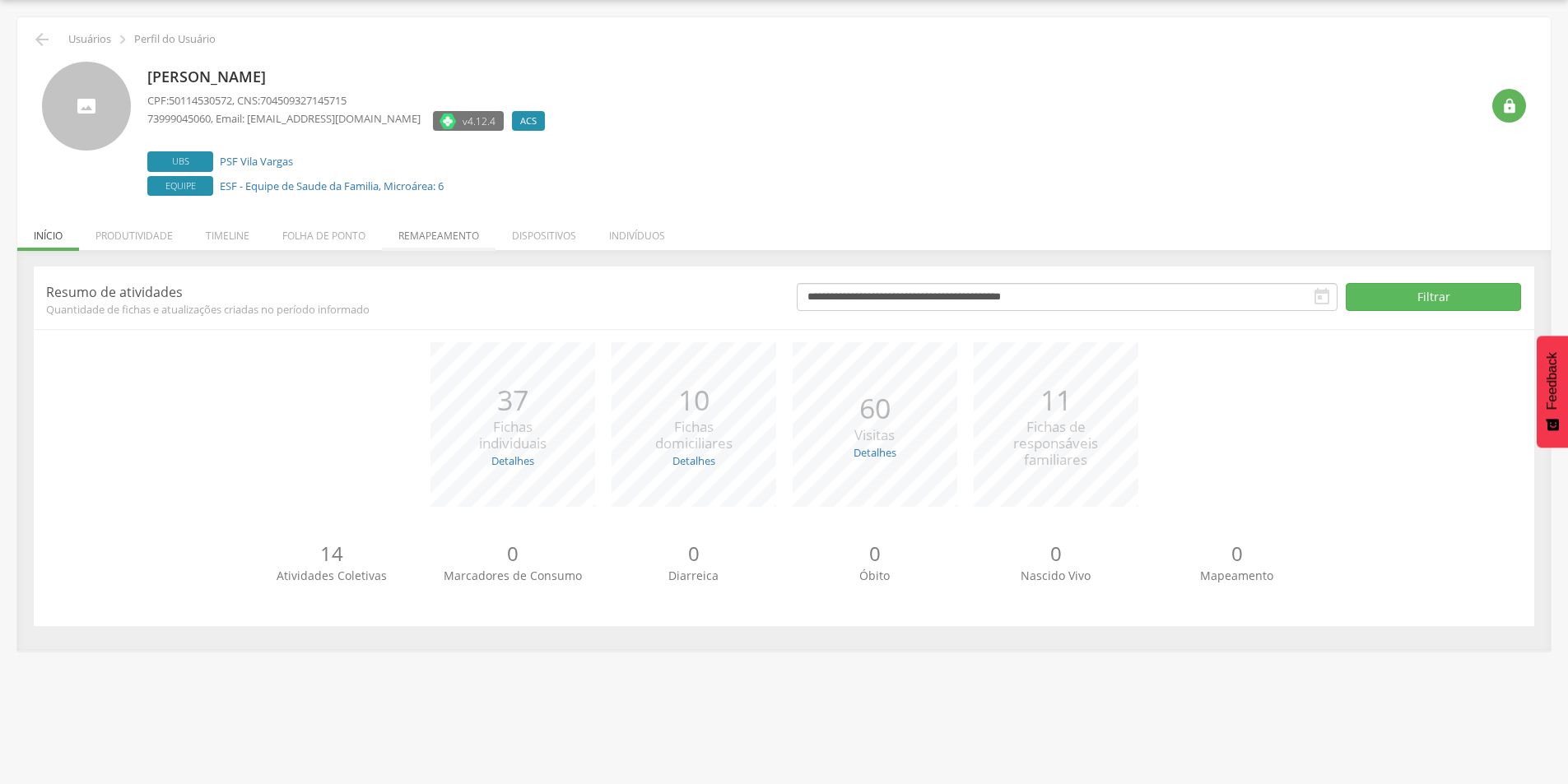
click at [466, 244] on li "Remapeamento" at bounding box center [438, 231] width 114 height 39
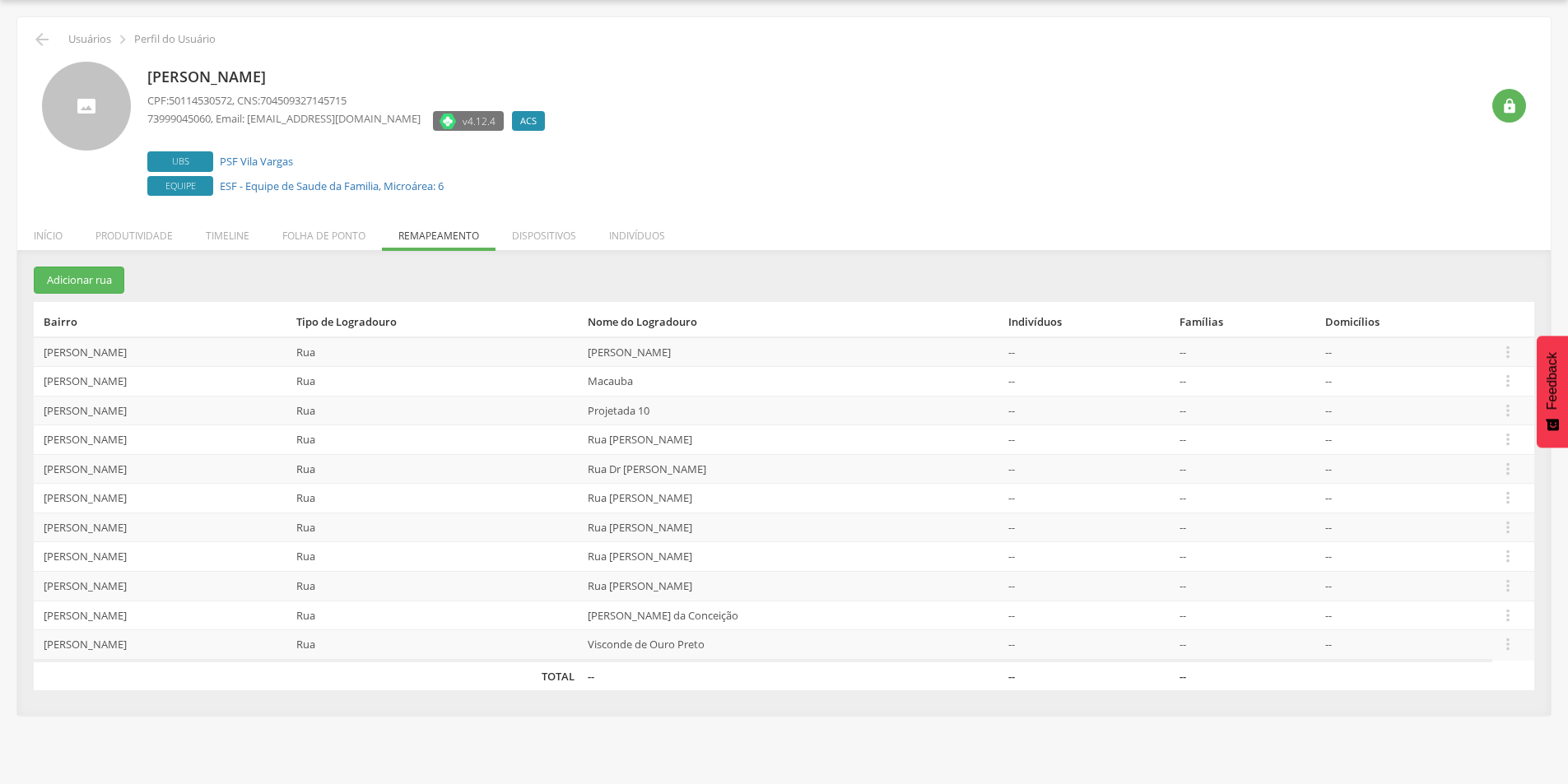
drag, startPoint x: 571, startPoint y: 470, endPoint x: 697, endPoint y: 473, distance: 126.0
click at [697, 473] on td "Rua Dr [PERSON_NAME]" at bounding box center [792, 469] width 420 height 30
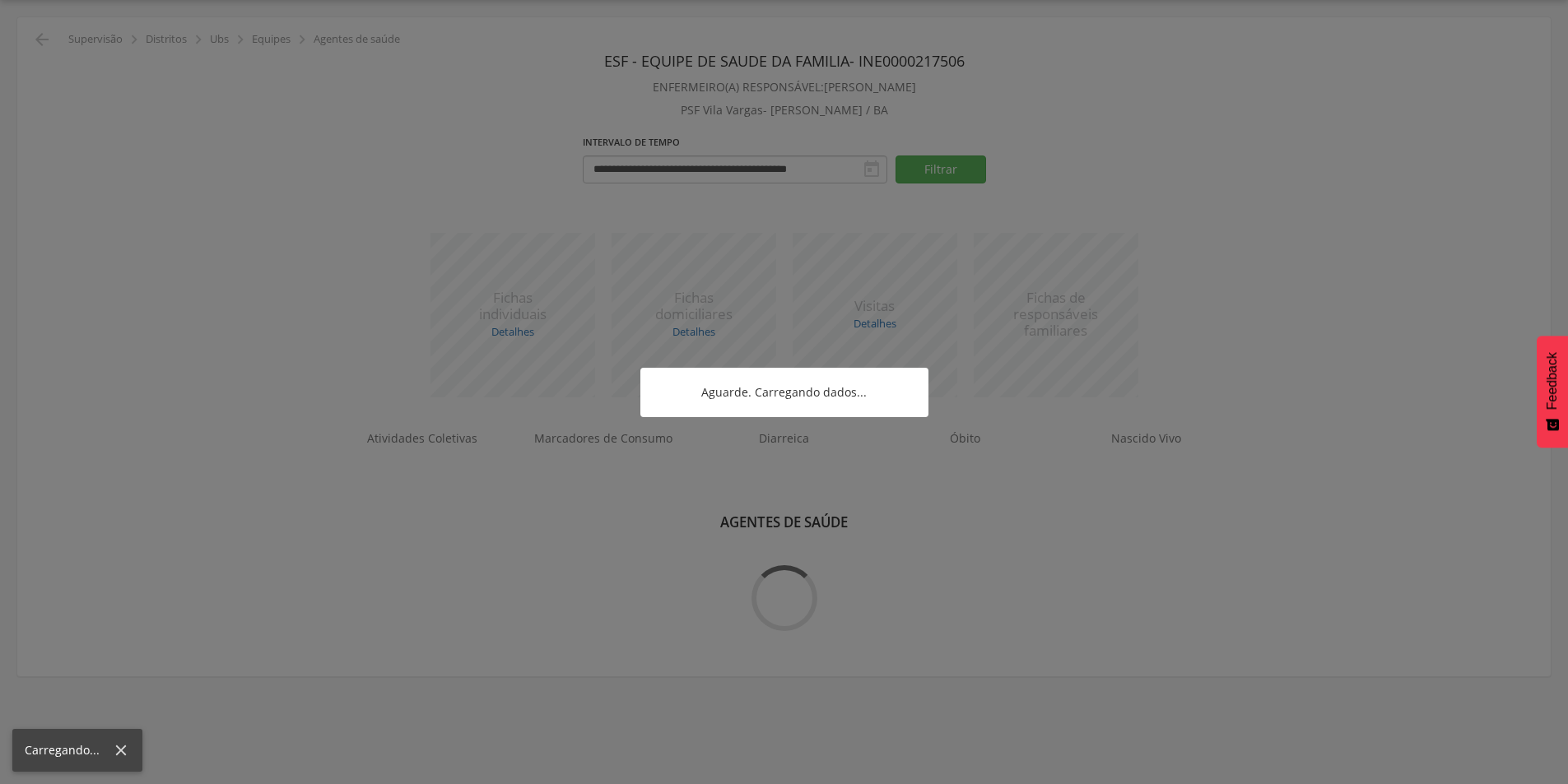
scroll to position [533, 0]
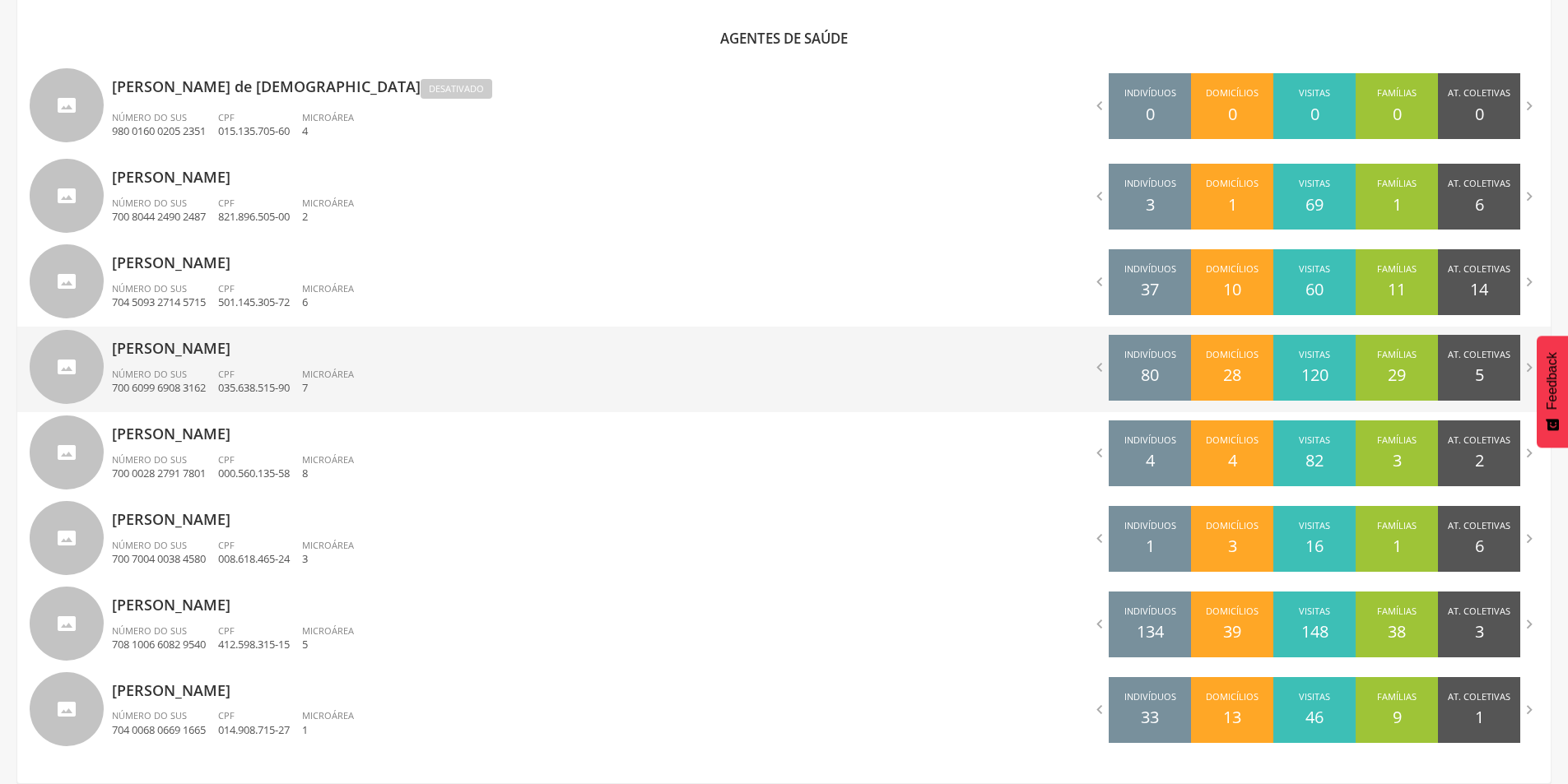
click at [269, 388] on p "035.638.515-90" at bounding box center [254, 388] width 72 height 16
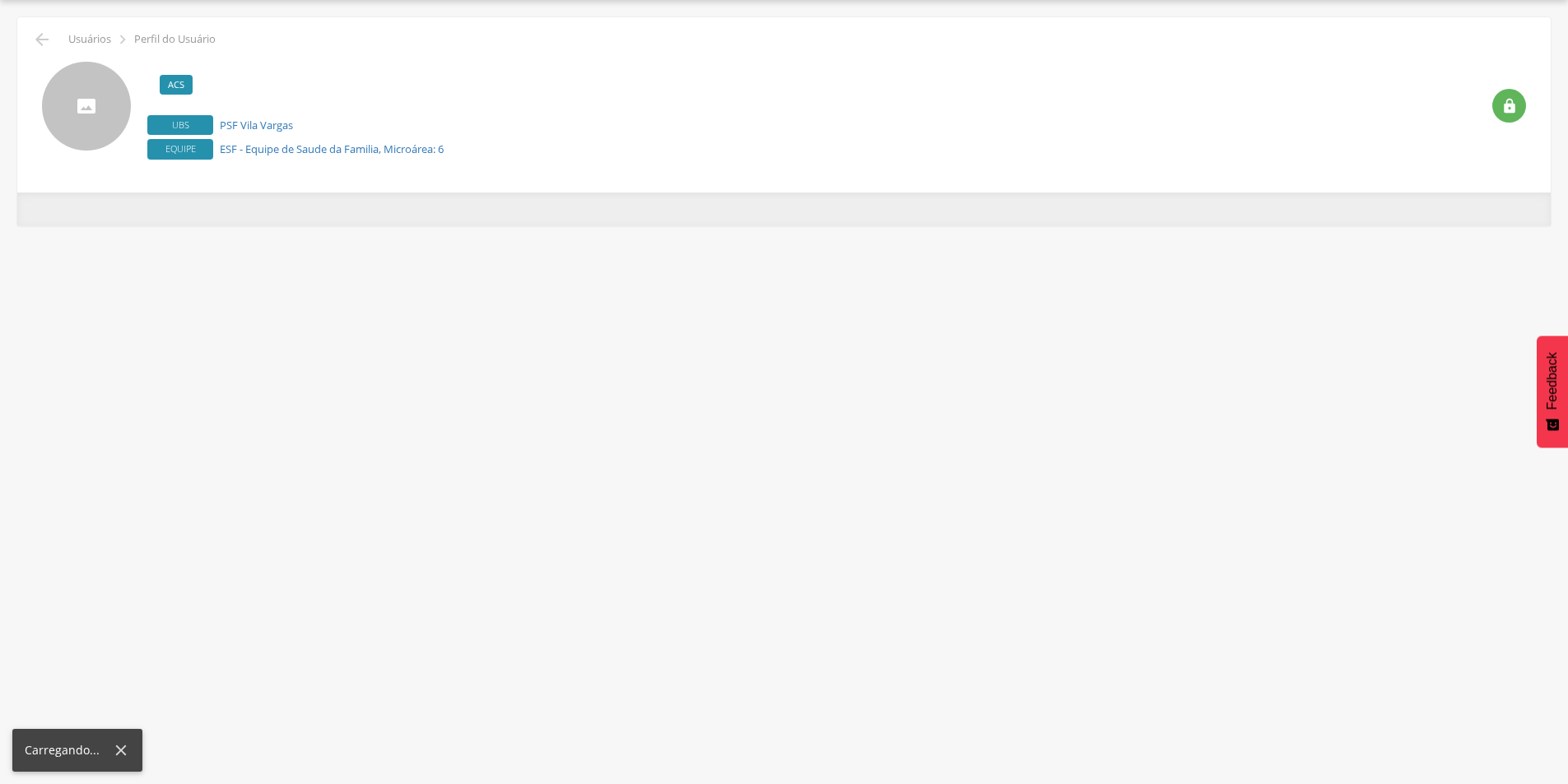
scroll to position [49, 0]
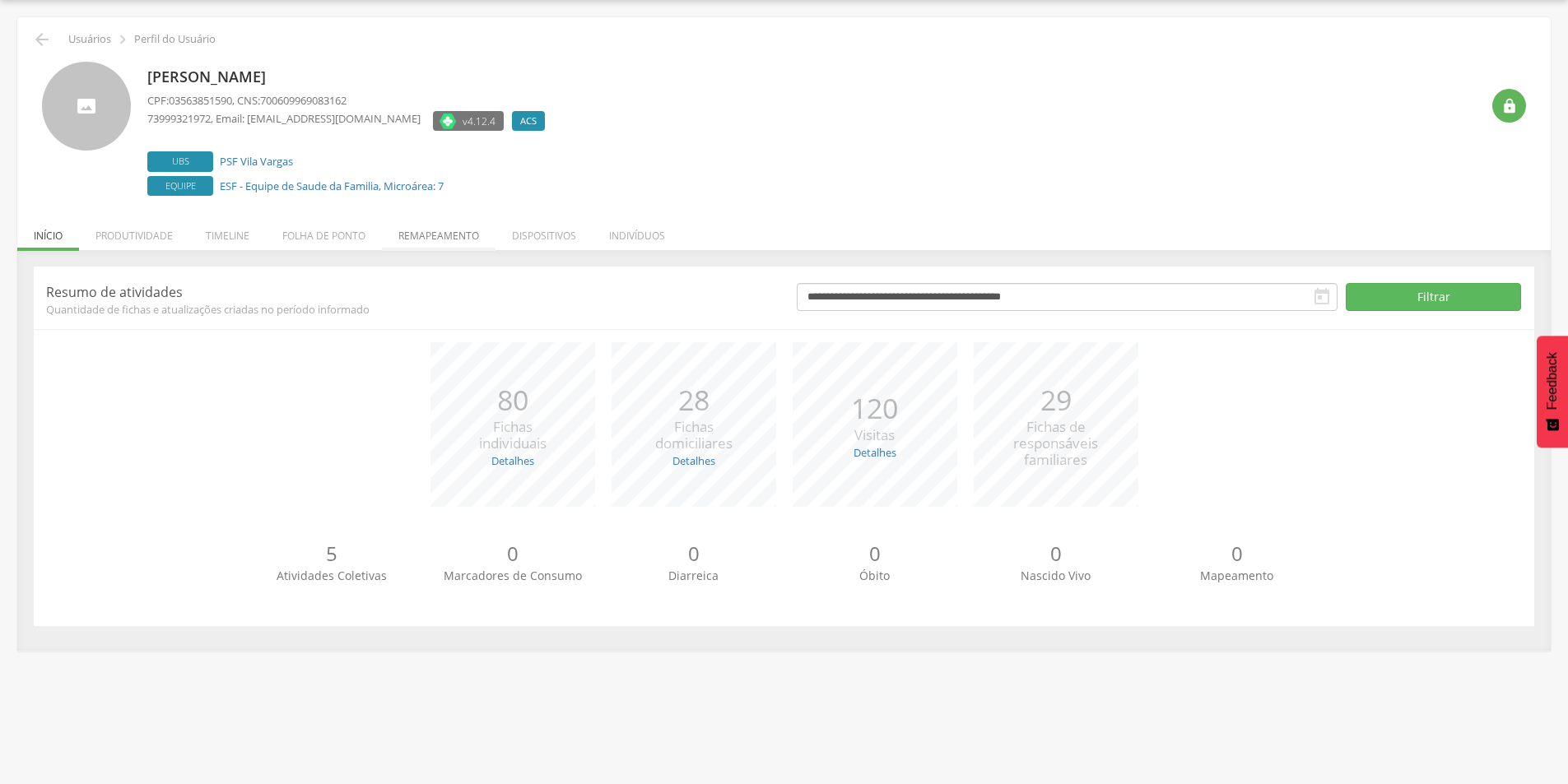
click at [421, 235] on li "Remapeamento" at bounding box center [438, 231] width 114 height 39
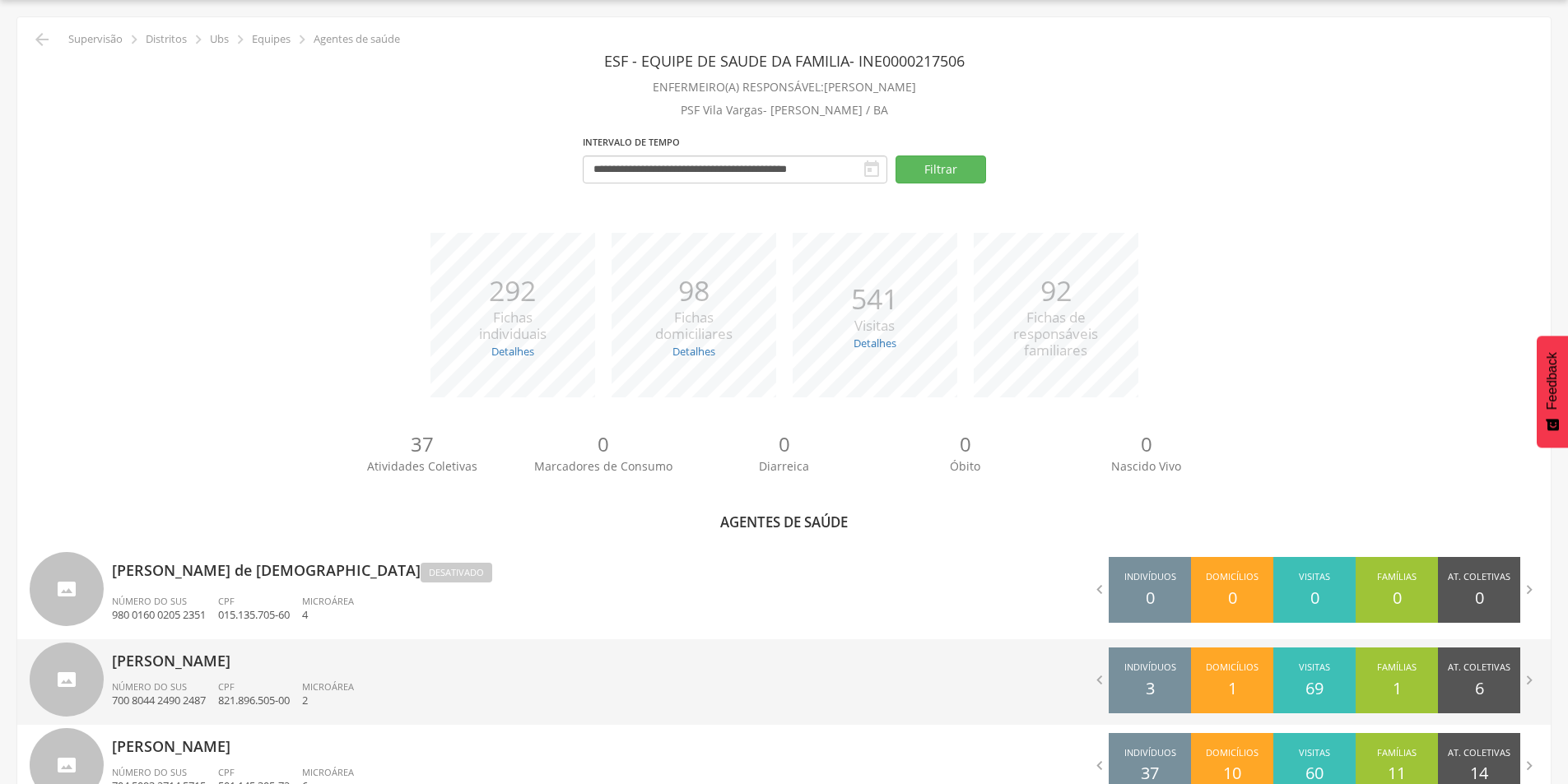
scroll to position [533, 0]
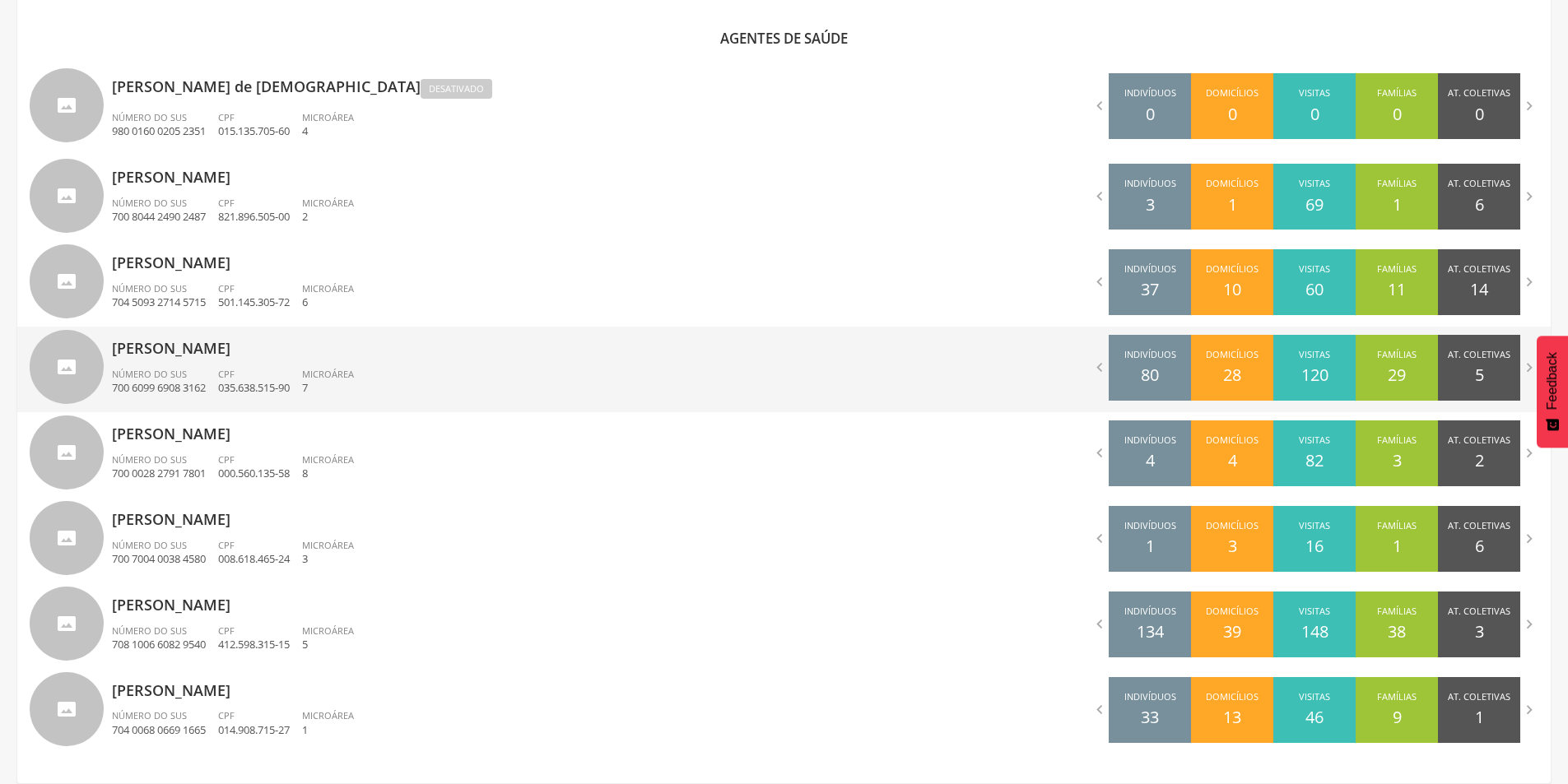
click at [284, 346] on p "[PERSON_NAME]" at bounding box center [442, 343] width 660 height 33
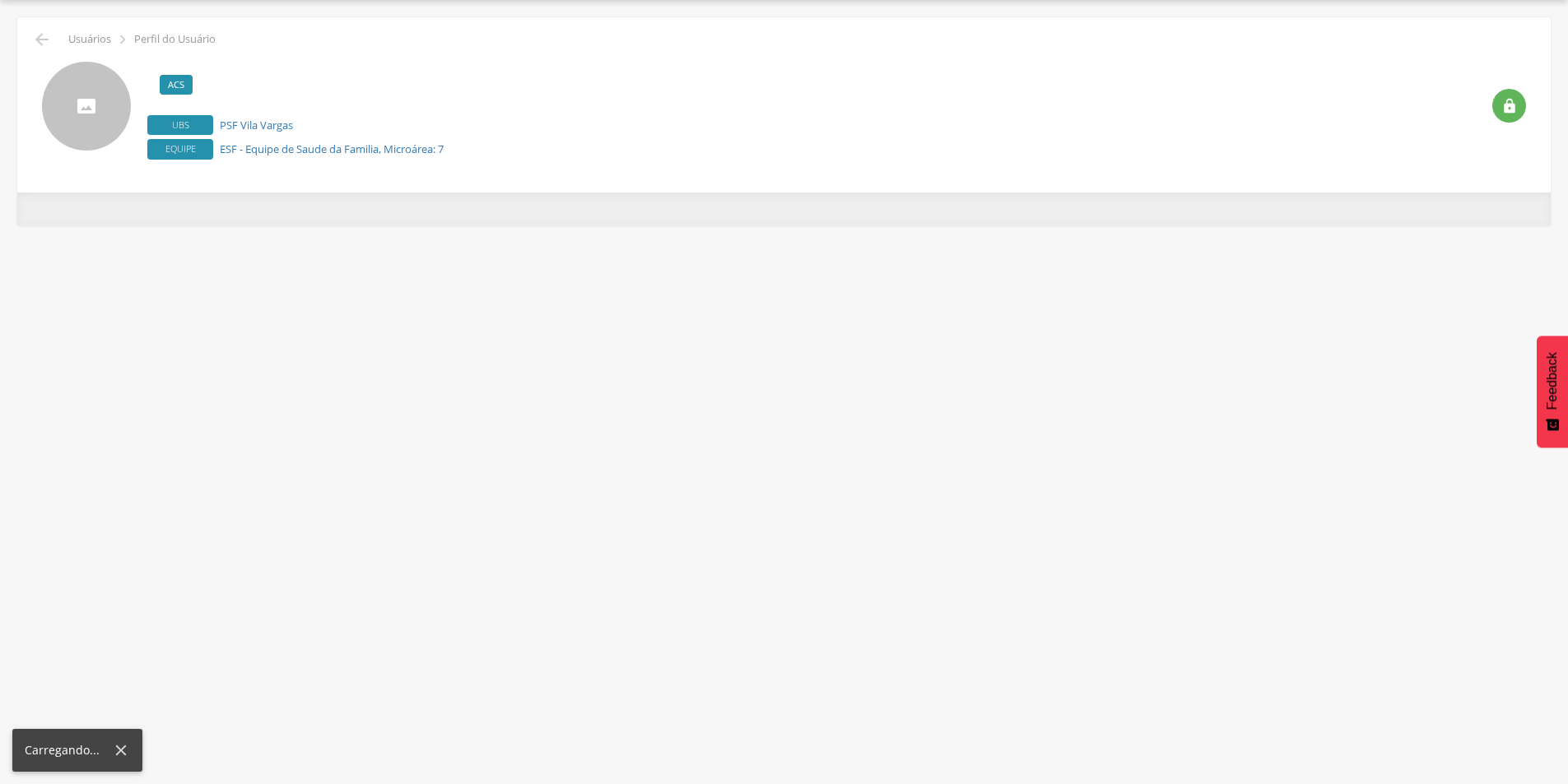
scroll to position [49, 0]
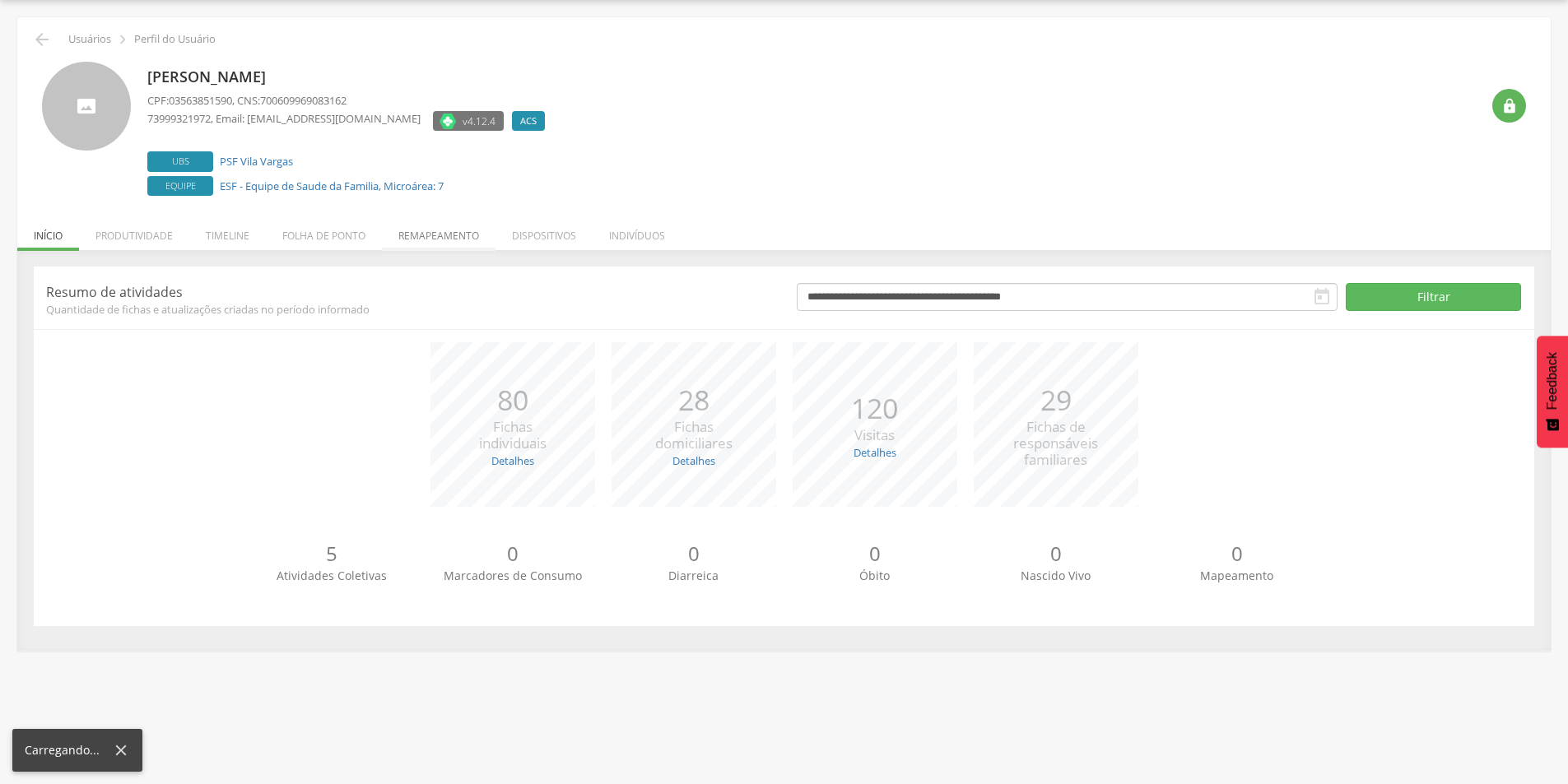
click at [458, 227] on li "Remapeamento" at bounding box center [438, 231] width 114 height 39
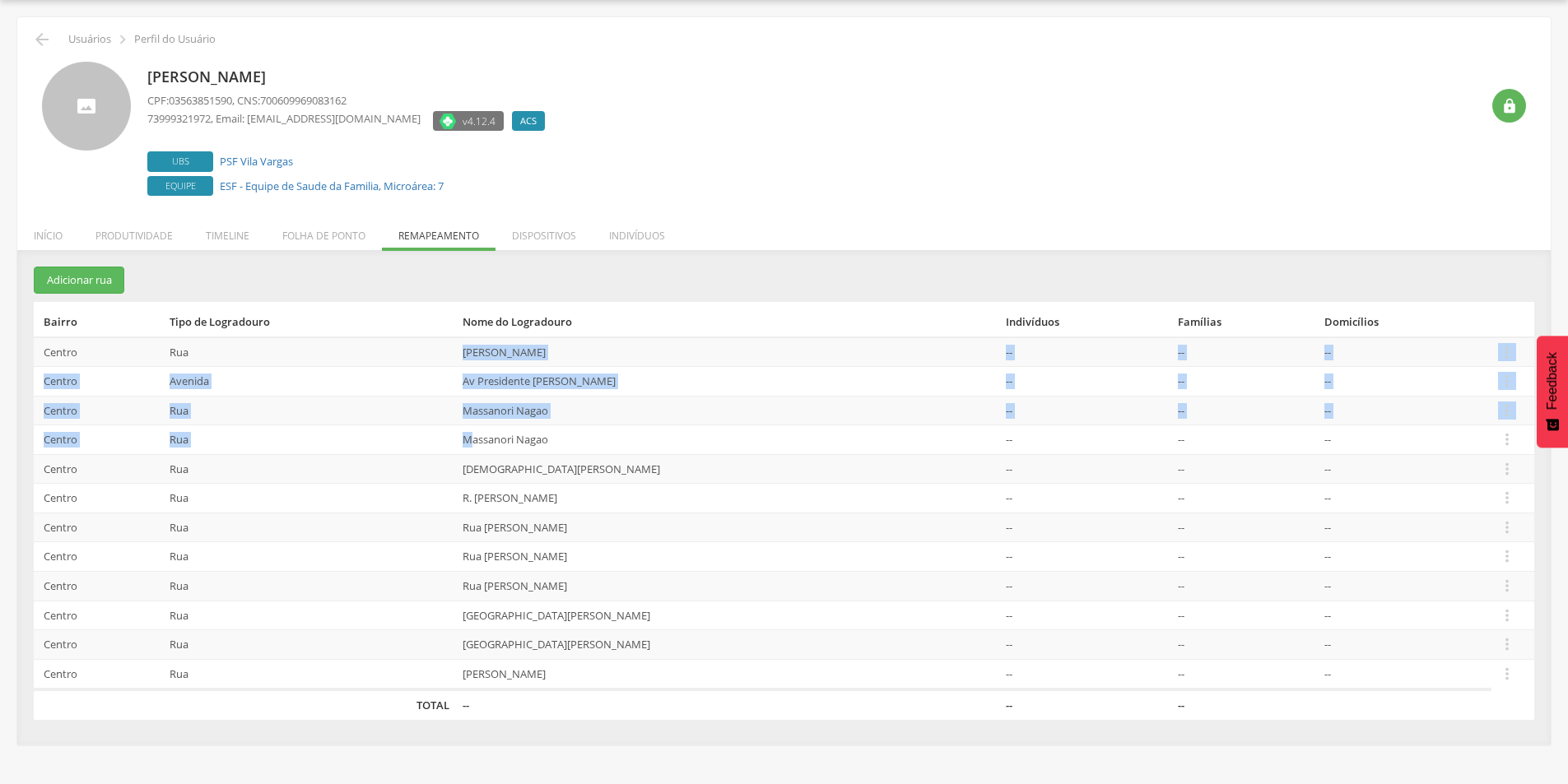
drag, startPoint x: 508, startPoint y: 355, endPoint x: 520, endPoint y: 439, distance: 84.9
click at [520, 439] on tbody "Centro Rua [PERSON_NAME] -- -- --  Editar Alocar famílias Desalocar famílias D…" at bounding box center [784, 514] width 1500 height 353
click at [521, 442] on td "Massanori Nagao" at bounding box center [727, 441] width 543 height 30
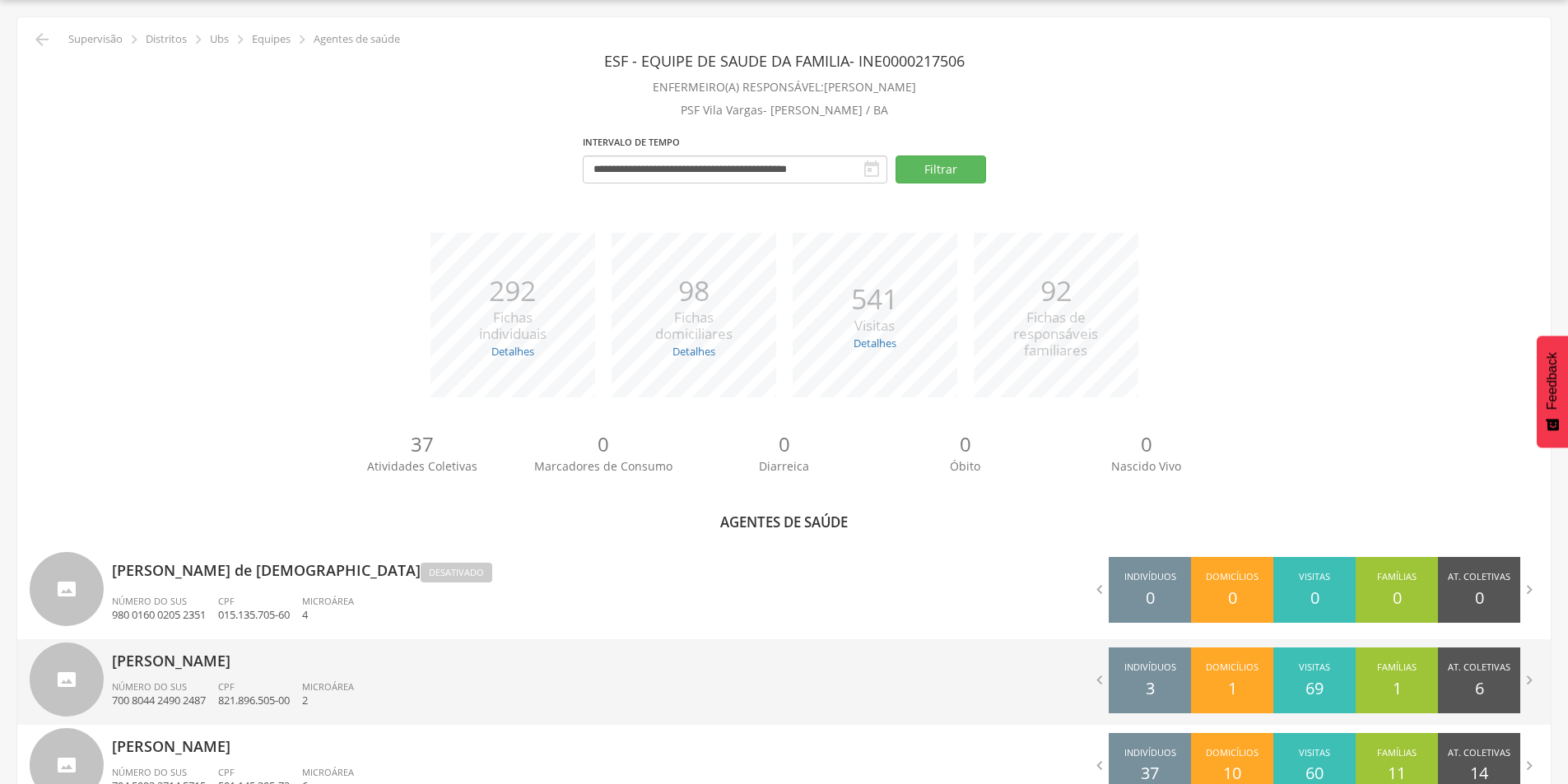
scroll to position [533, 0]
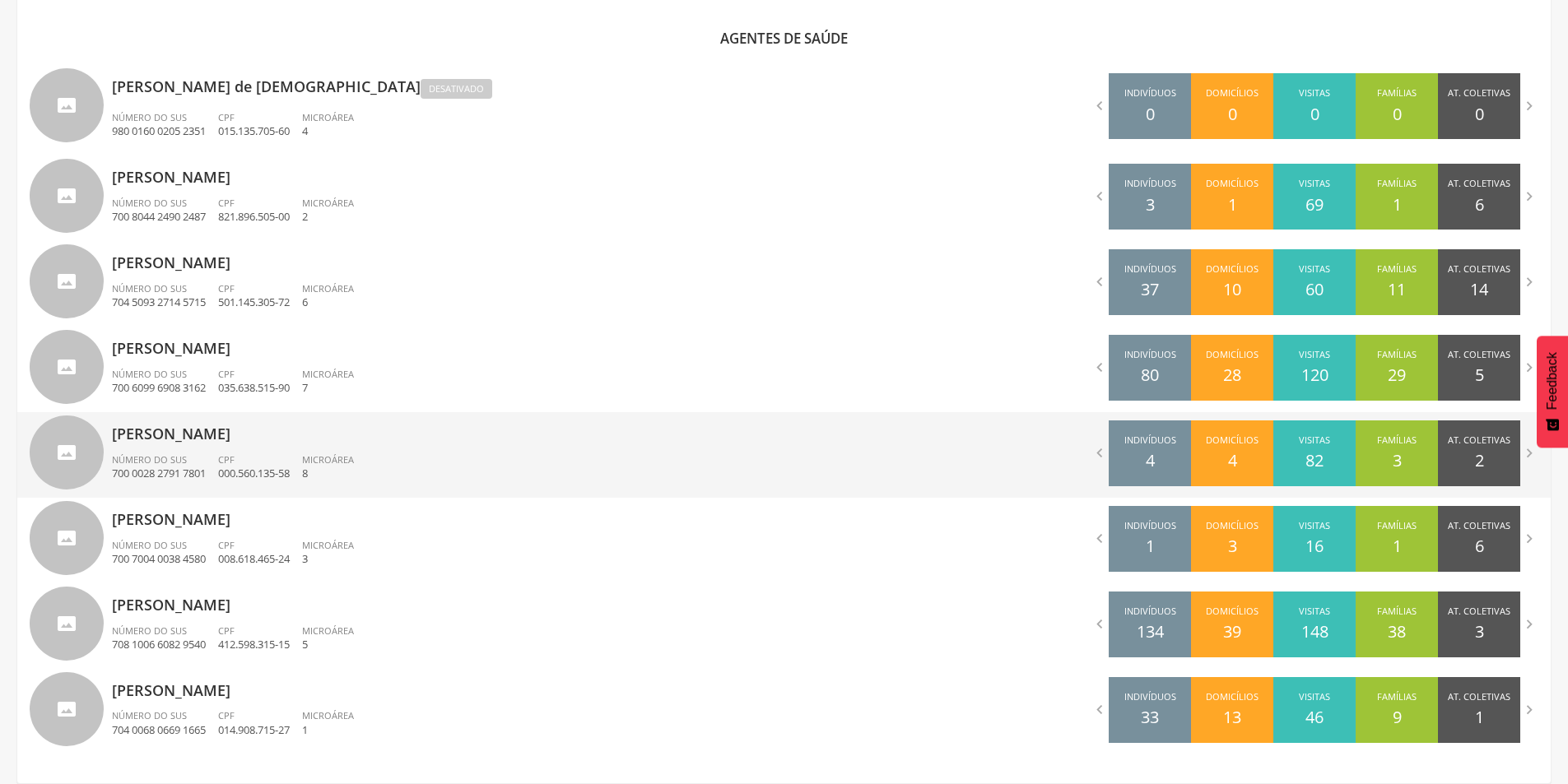
click at [206, 443] on p "[PERSON_NAME]" at bounding box center [442, 428] width 660 height 33
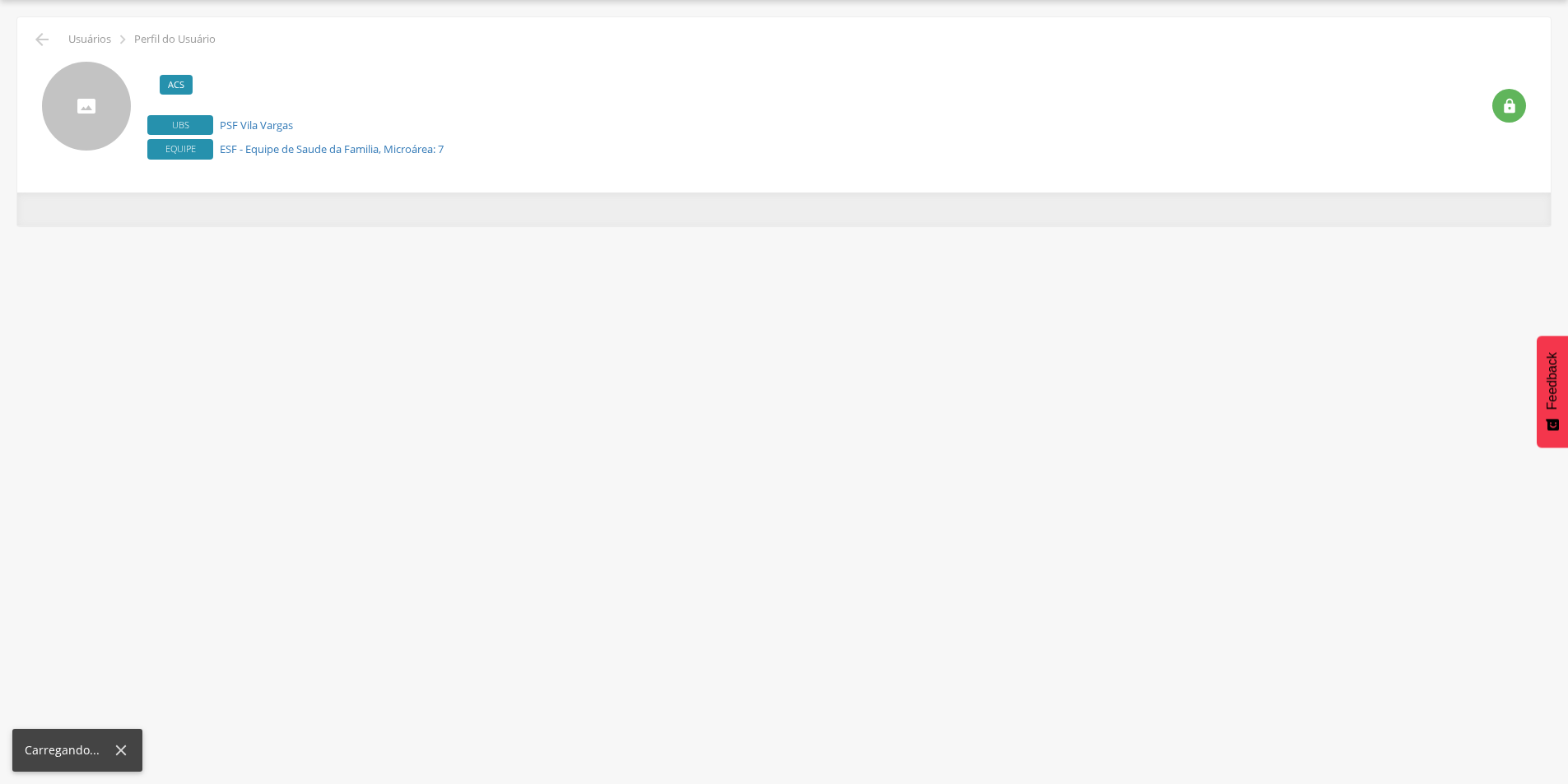
scroll to position [49, 0]
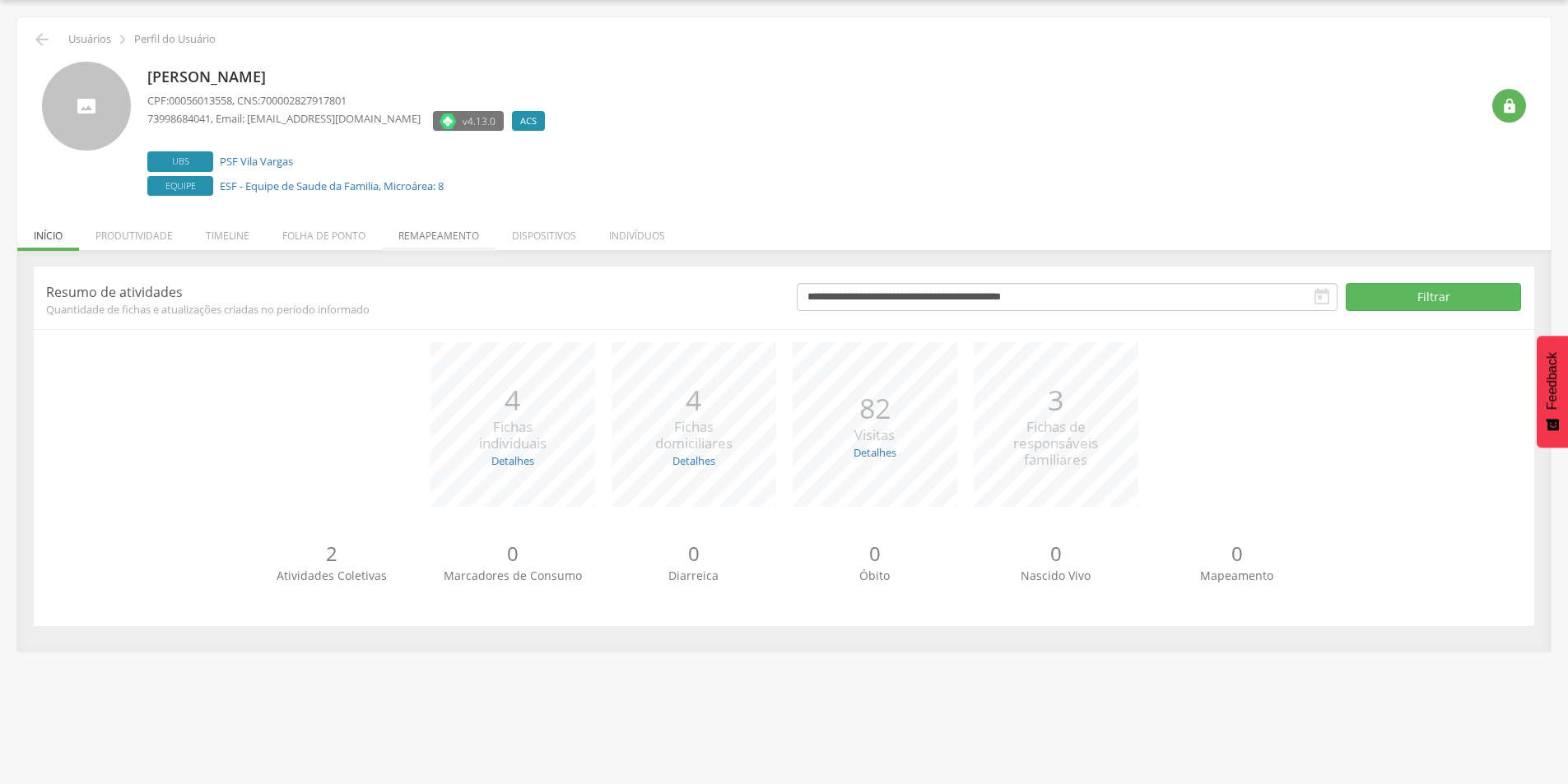
click at [461, 232] on li "Remapeamento" at bounding box center [438, 231] width 114 height 39
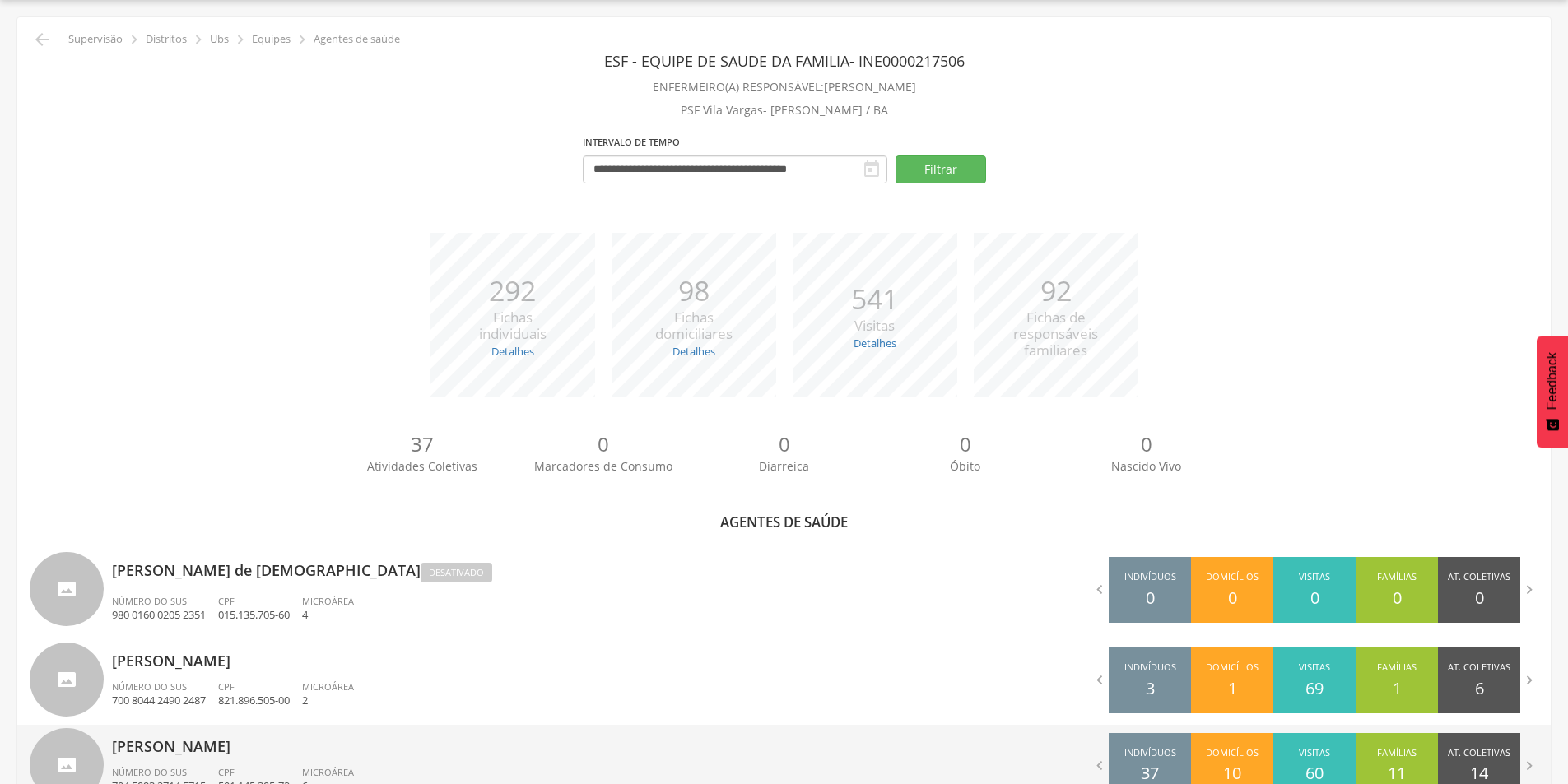
scroll to position [533, 0]
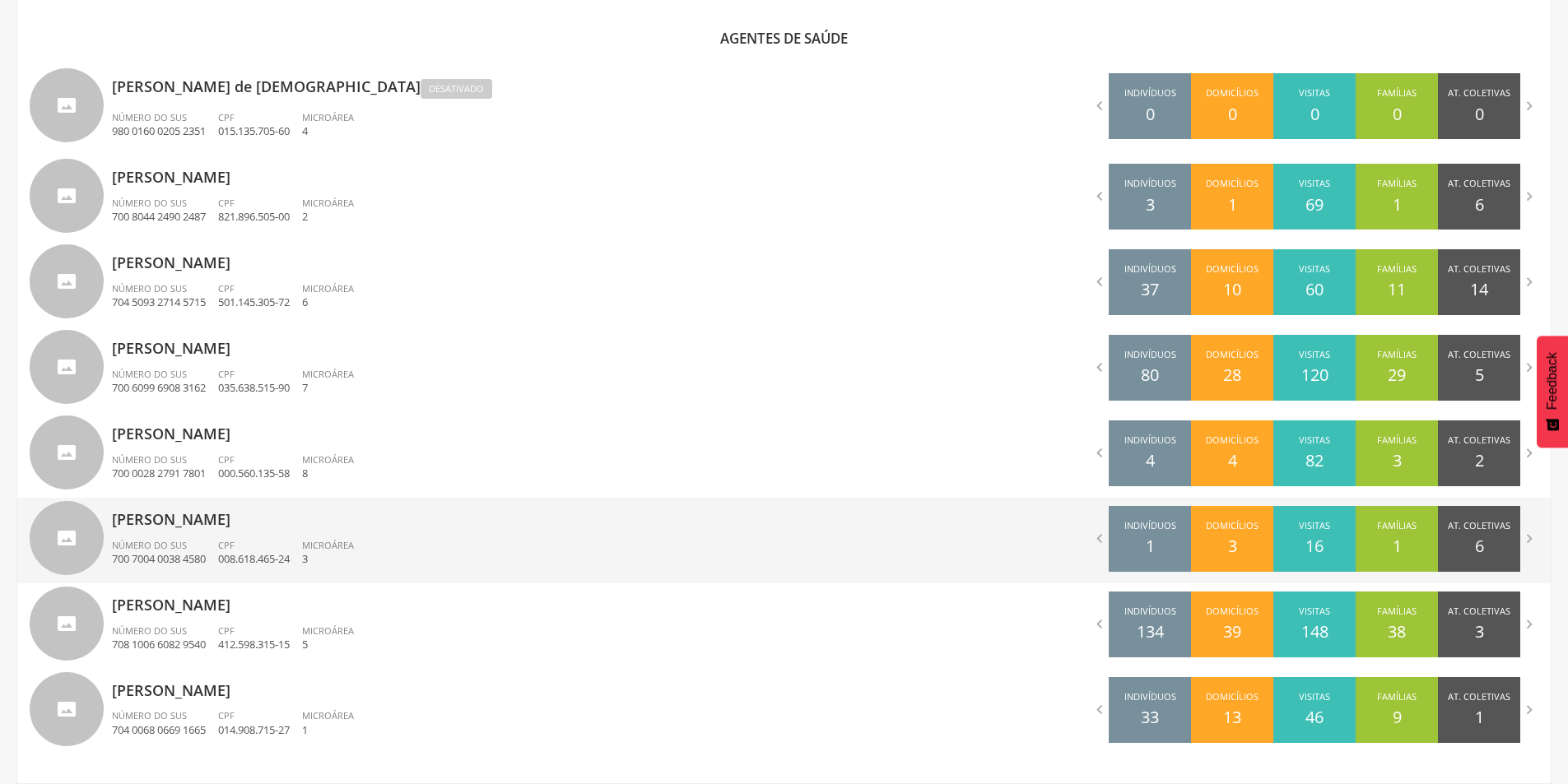
click at [316, 524] on p "[PERSON_NAME]" at bounding box center [442, 514] width 660 height 33
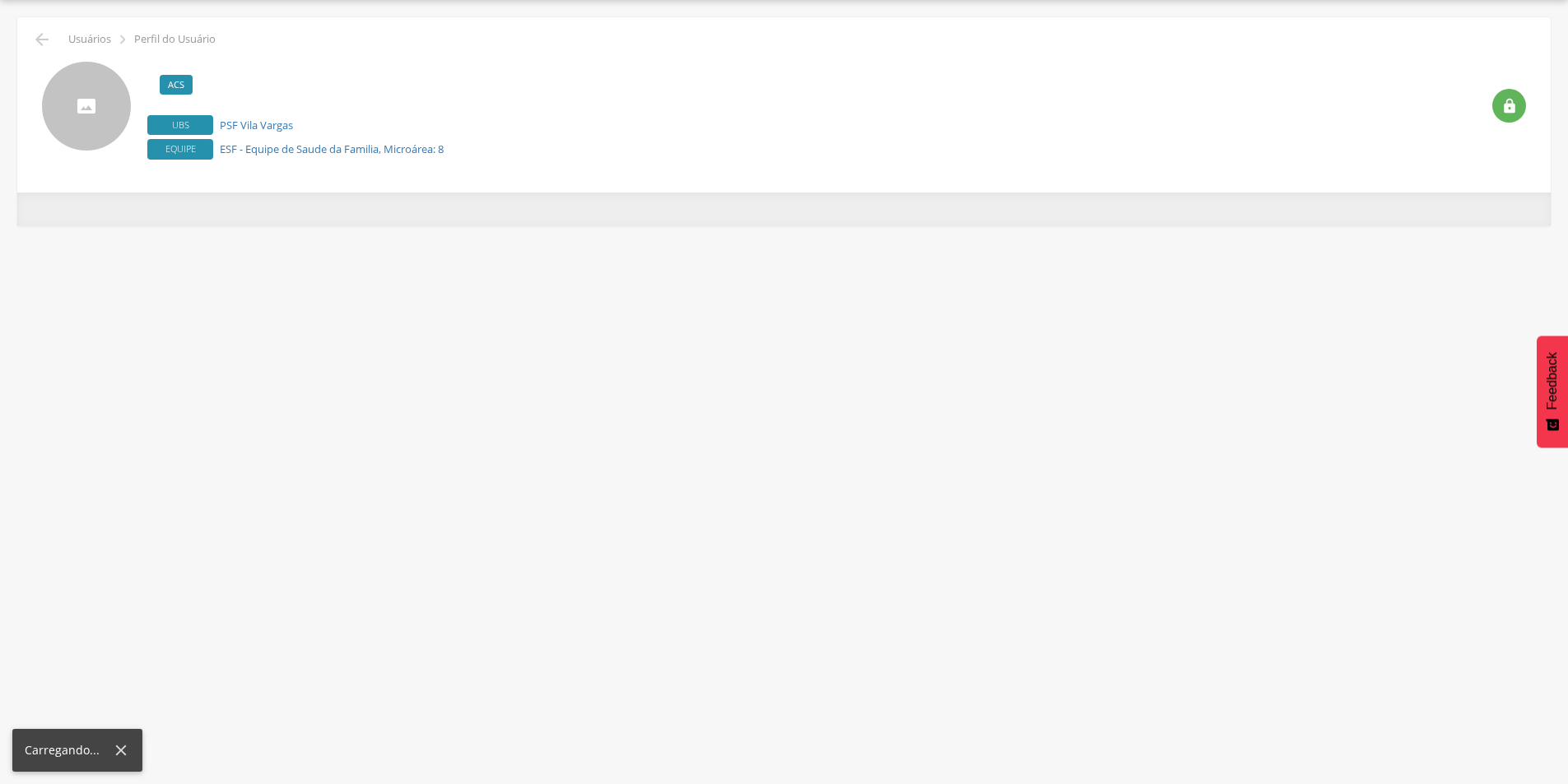
scroll to position [49, 0]
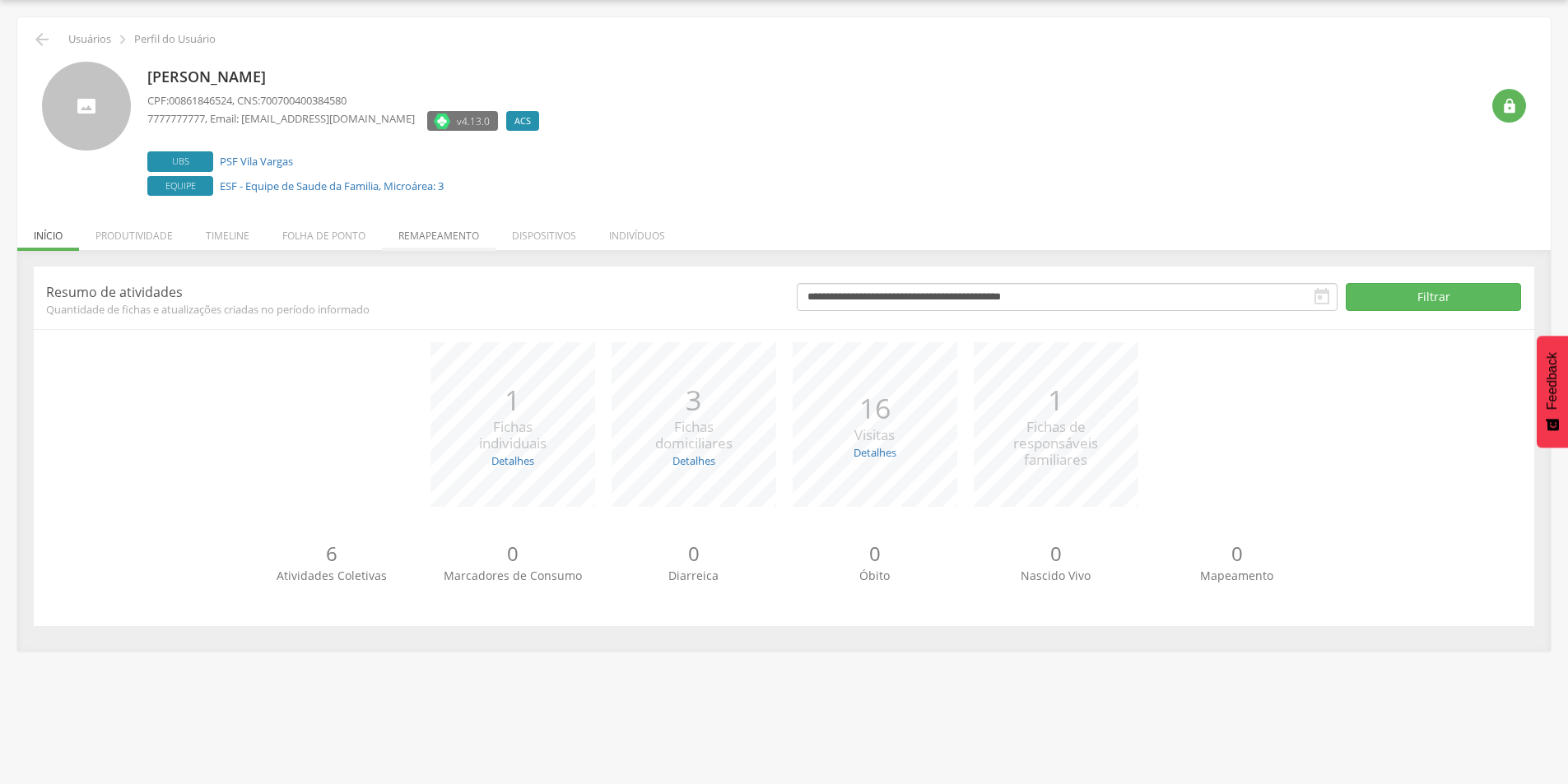
click at [463, 234] on li "Remapeamento" at bounding box center [438, 231] width 114 height 39
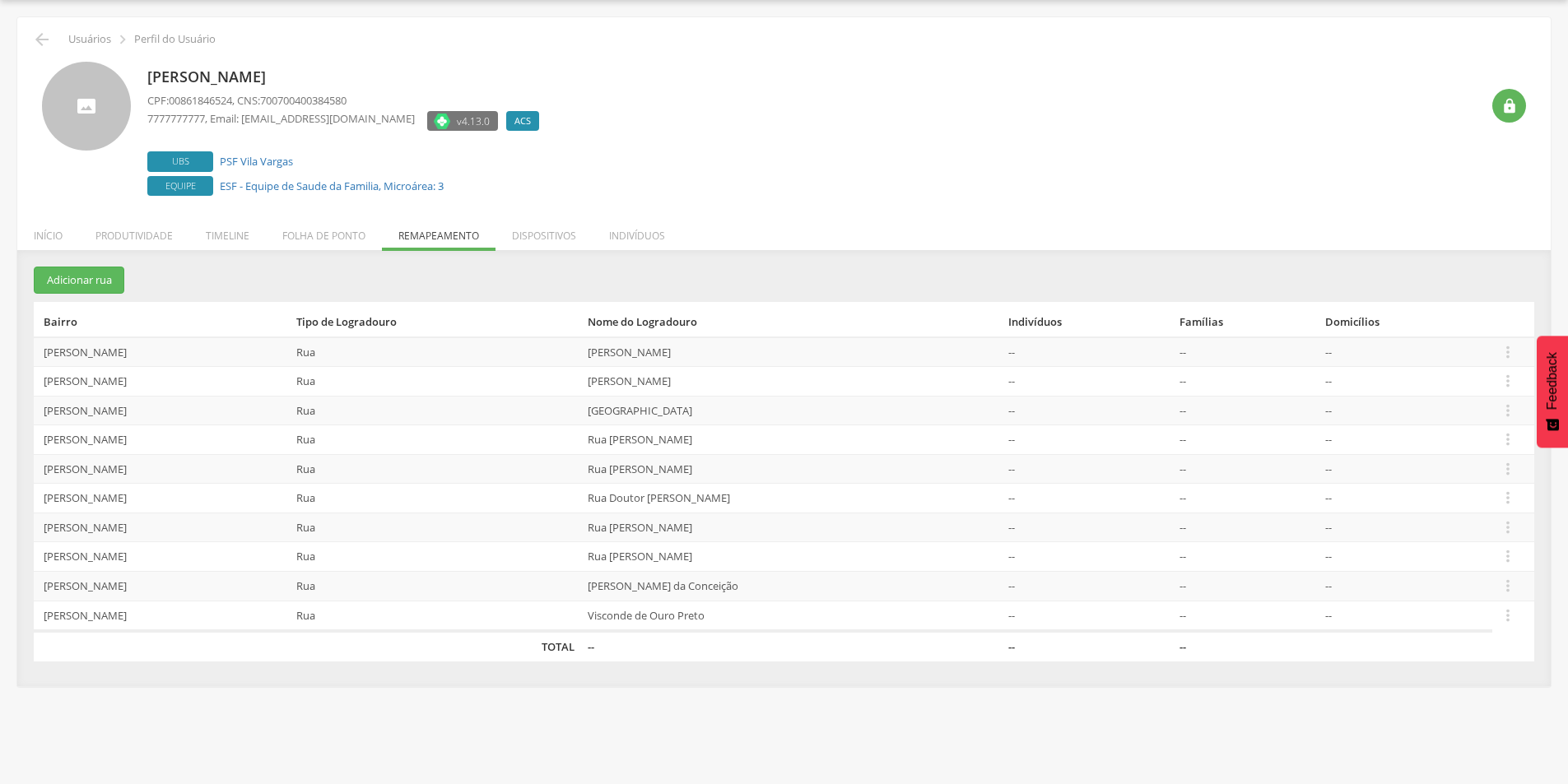
drag, startPoint x: 556, startPoint y: 501, endPoint x: 669, endPoint y: 498, distance: 113.0
click at [669, 498] on td "Rua Doutor [PERSON_NAME]" at bounding box center [792, 499] width 420 height 30
click at [127, 228] on li "Produtividade" at bounding box center [133, 231] width 110 height 39
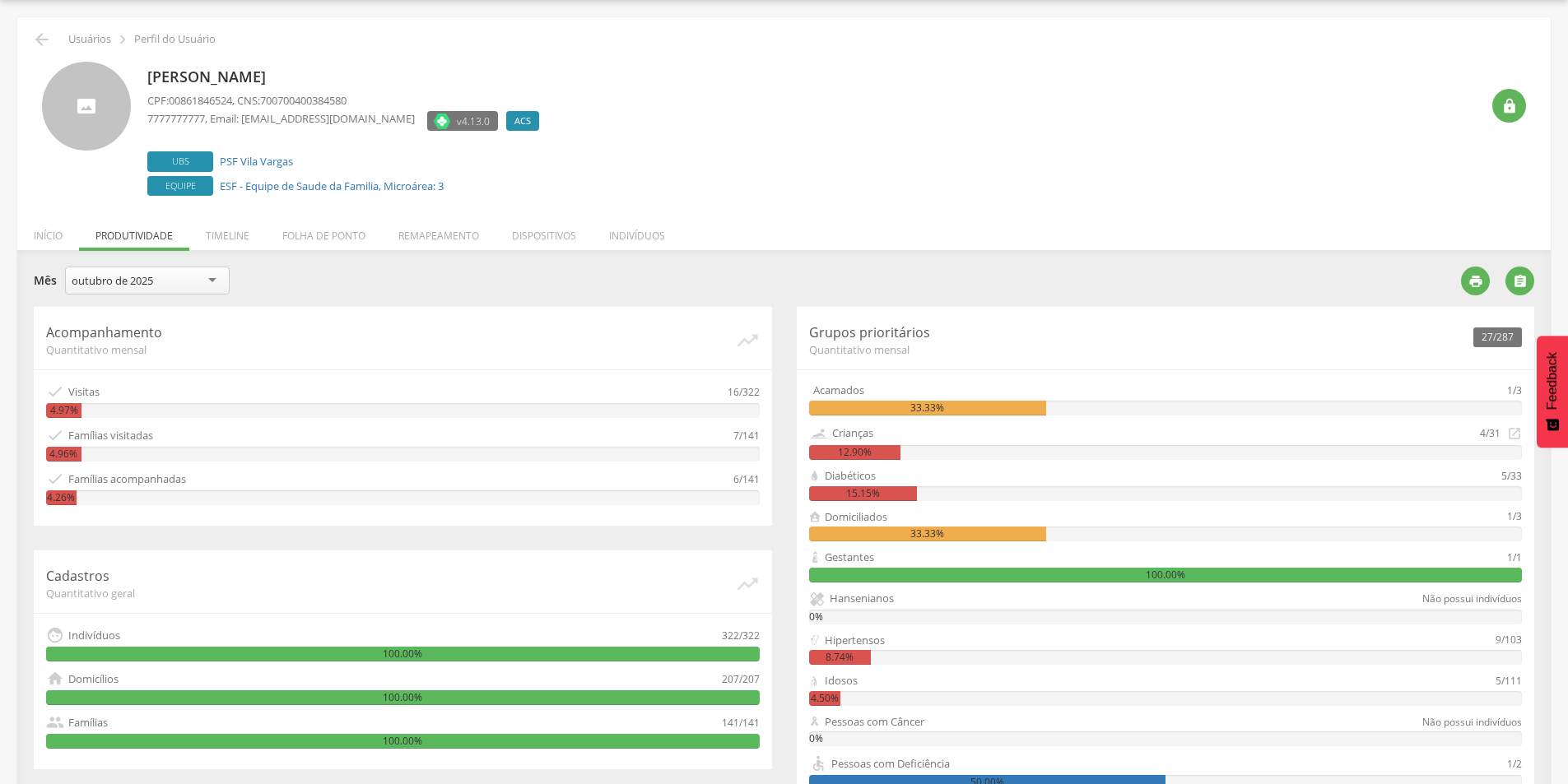
scroll to position [290, 0]
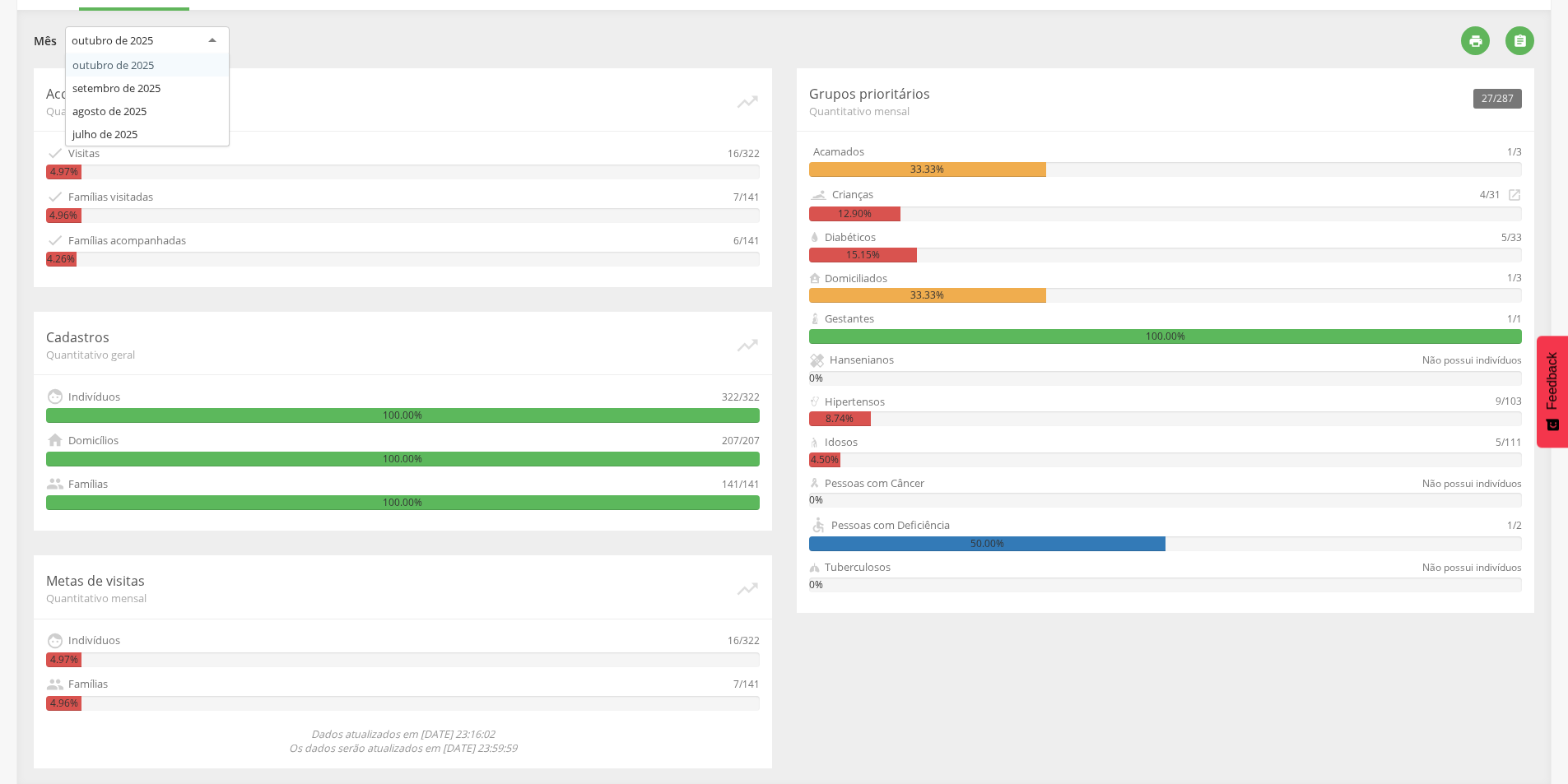
click at [150, 44] on div "outubro de 2025" at bounding box center [112, 40] width 81 height 15
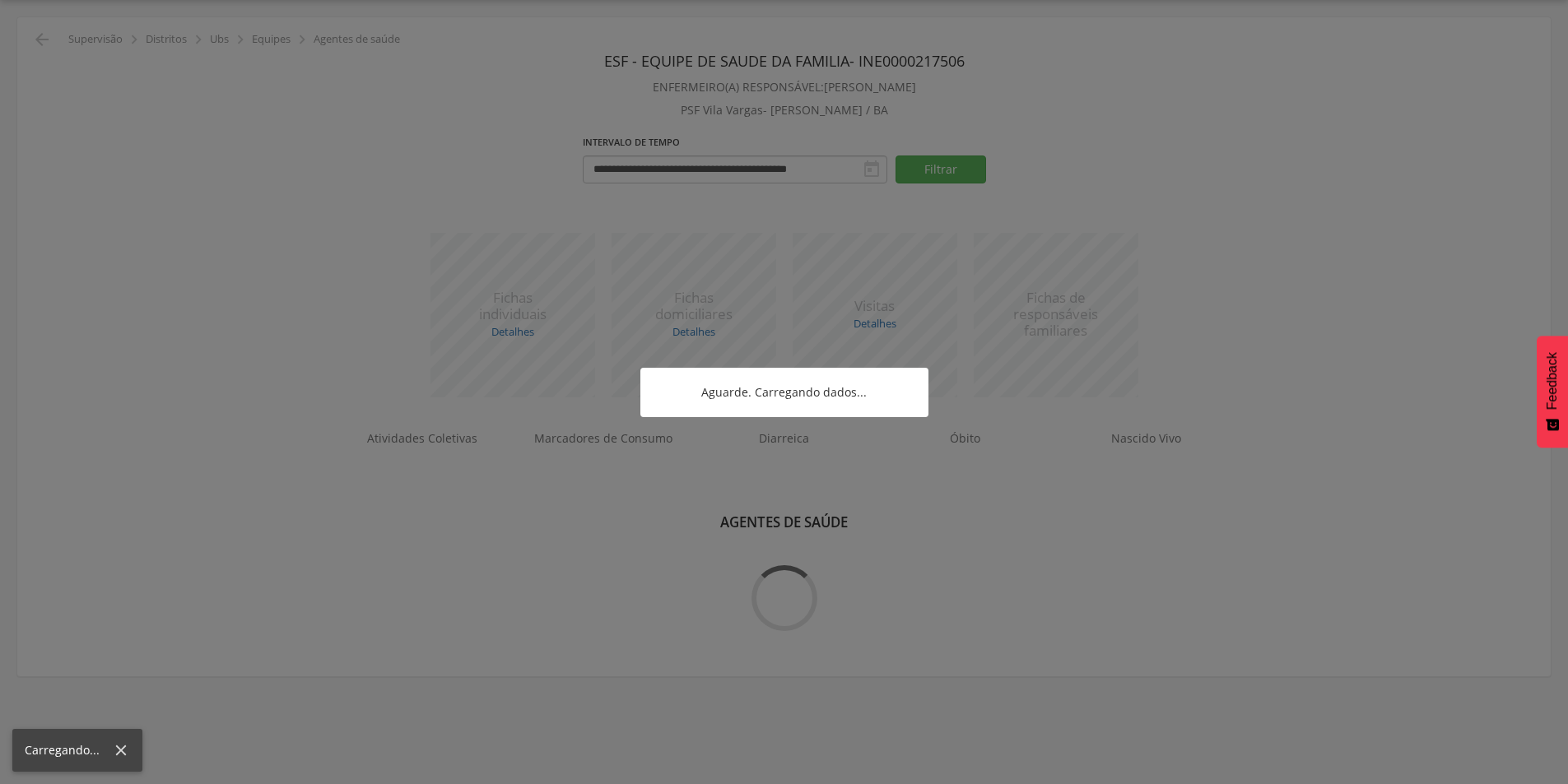
scroll to position [290, 0]
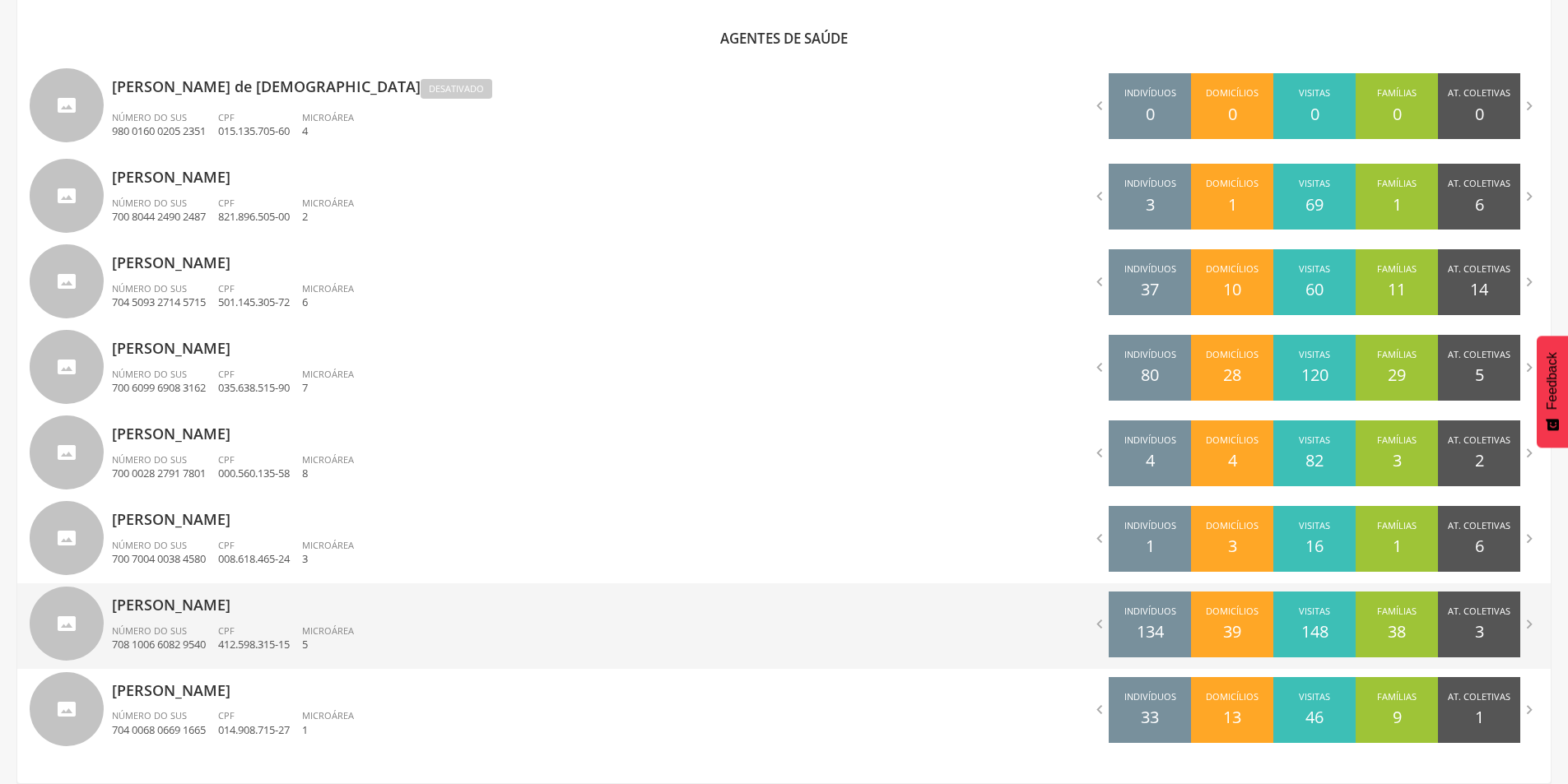
click at [203, 602] on p "[PERSON_NAME]" at bounding box center [442, 599] width 660 height 33
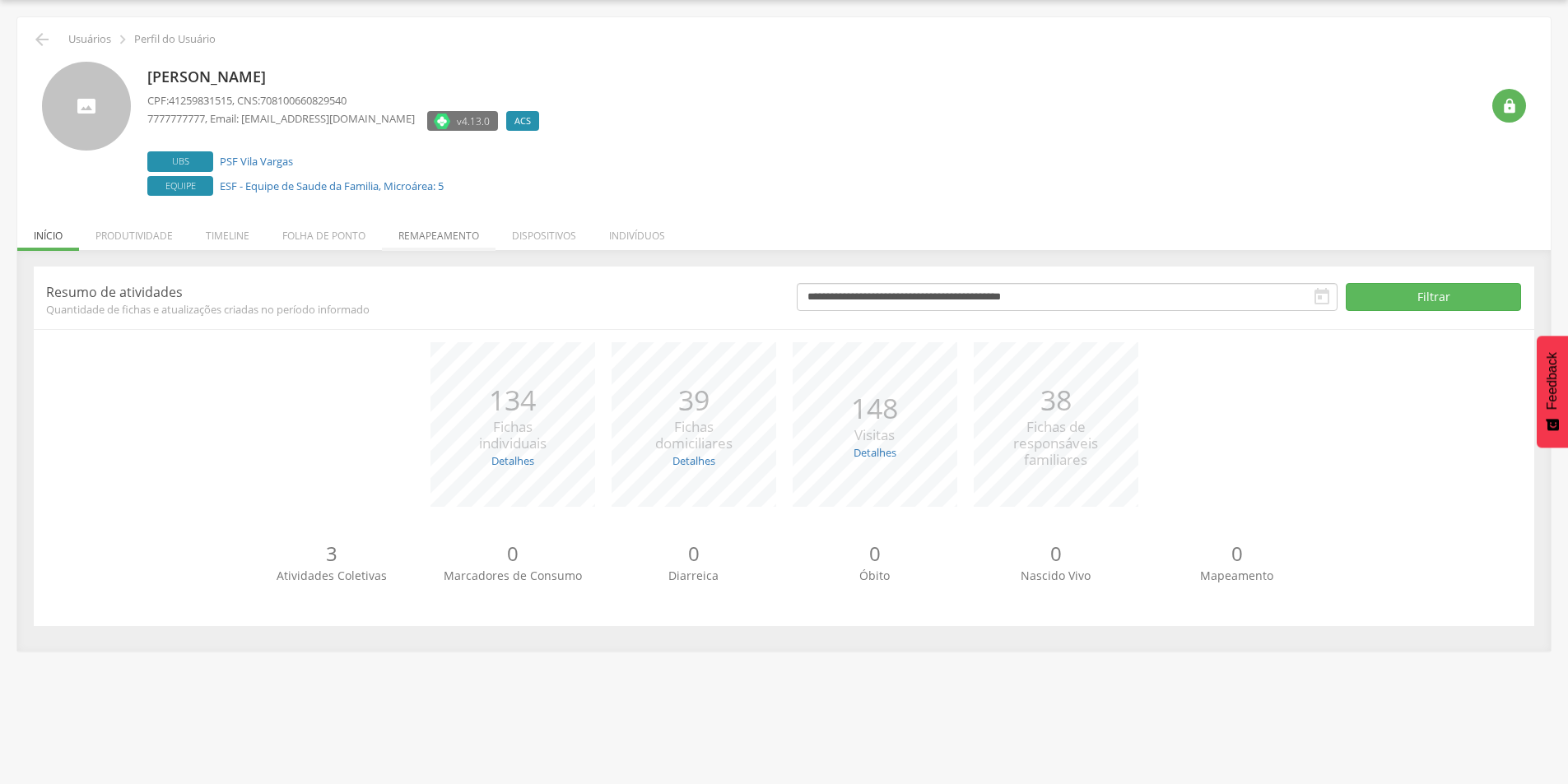
click at [427, 237] on li "Remapeamento" at bounding box center [438, 231] width 114 height 39
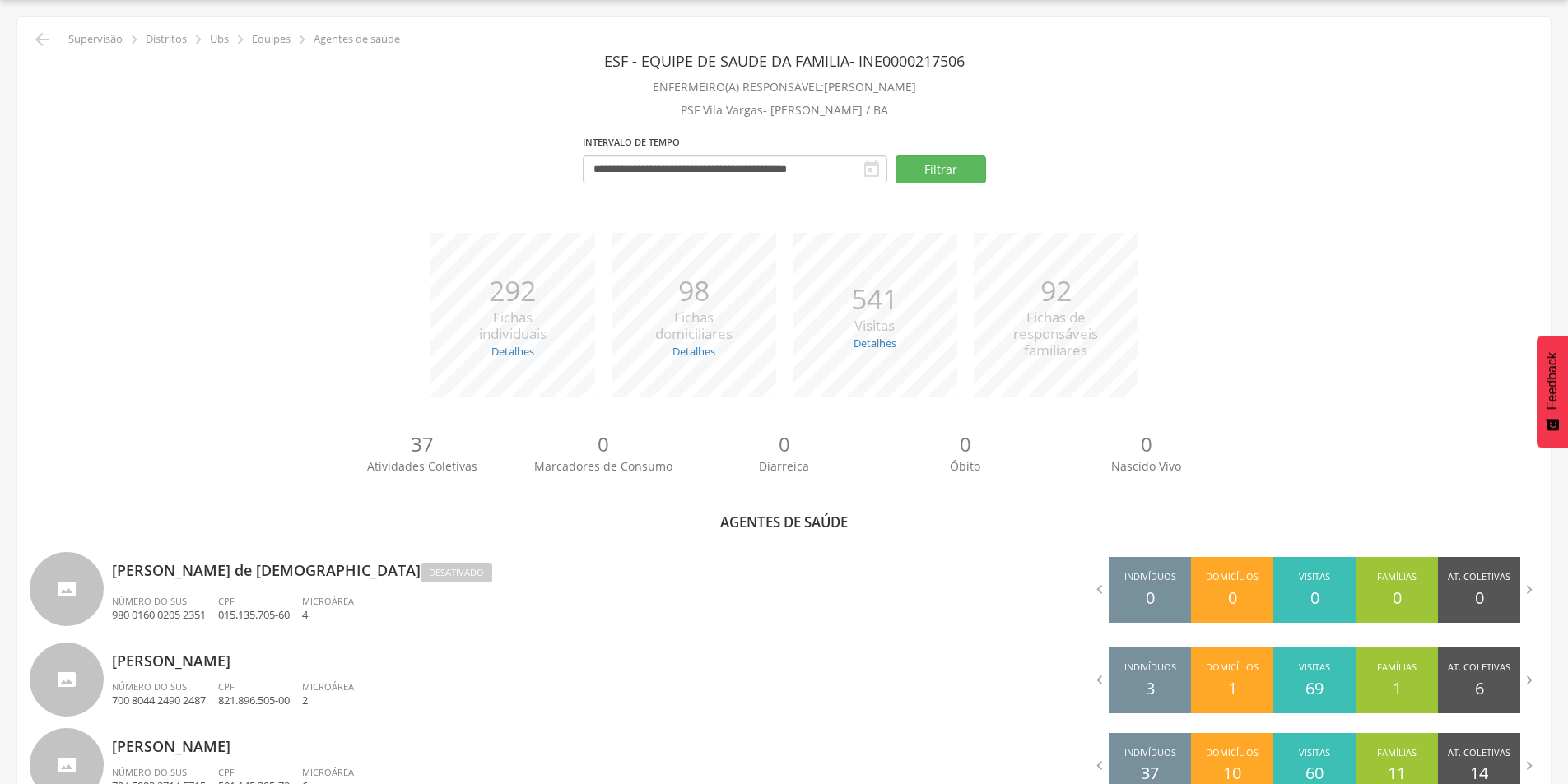
scroll to position [533, 0]
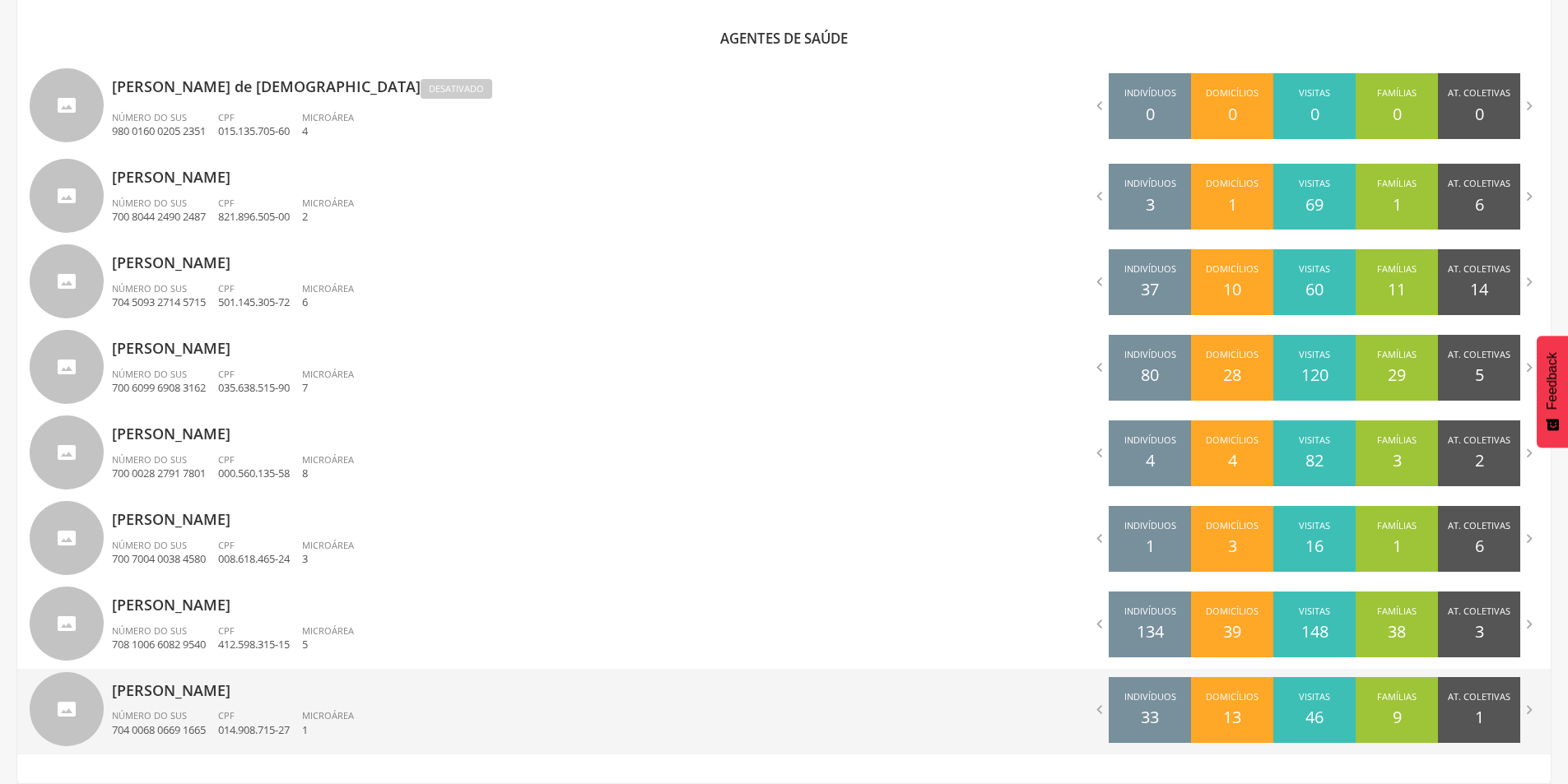
click at [286, 689] on p "[PERSON_NAME]" at bounding box center [442, 684] width 660 height 33
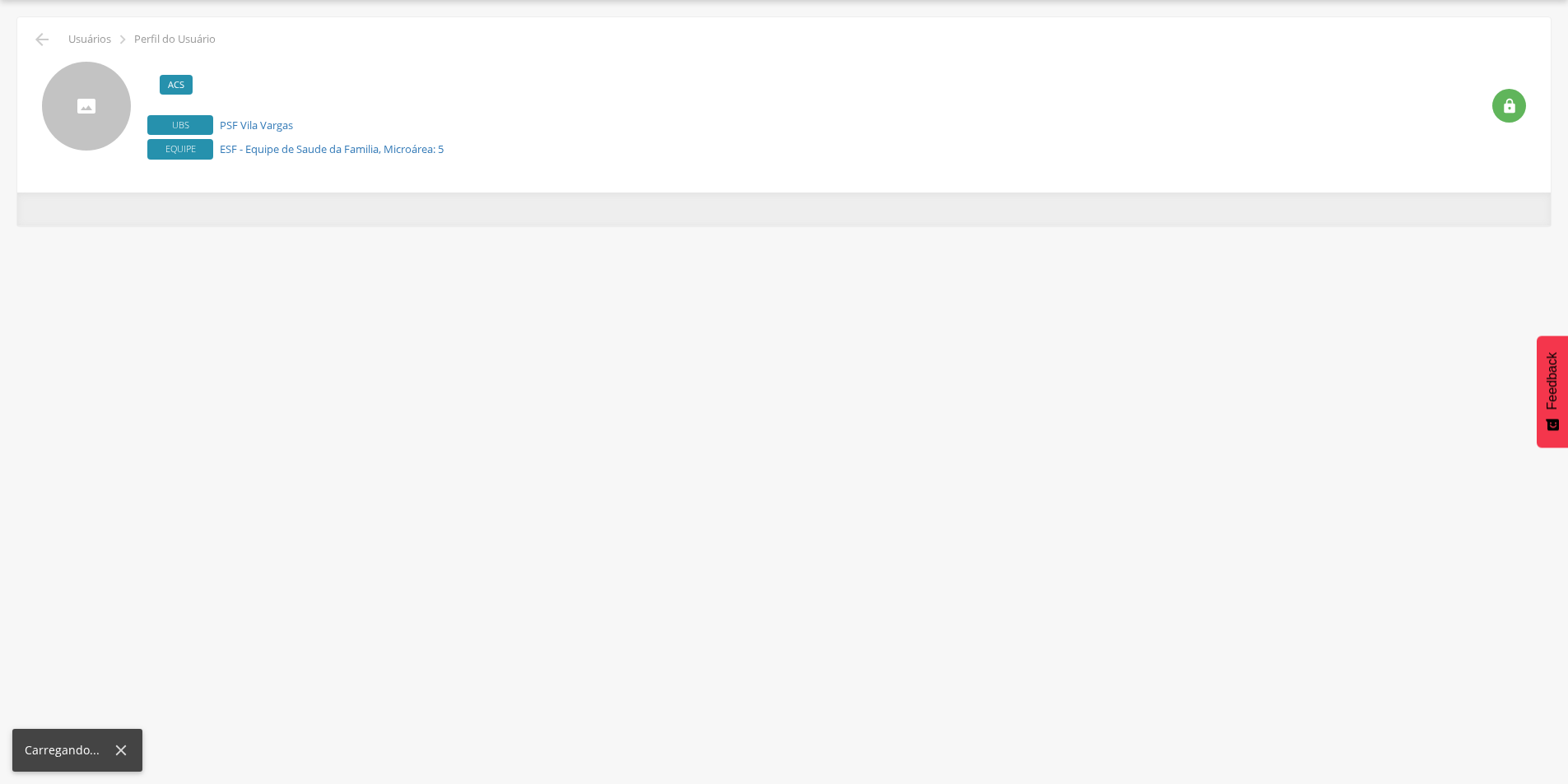
scroll to position [49, 0]
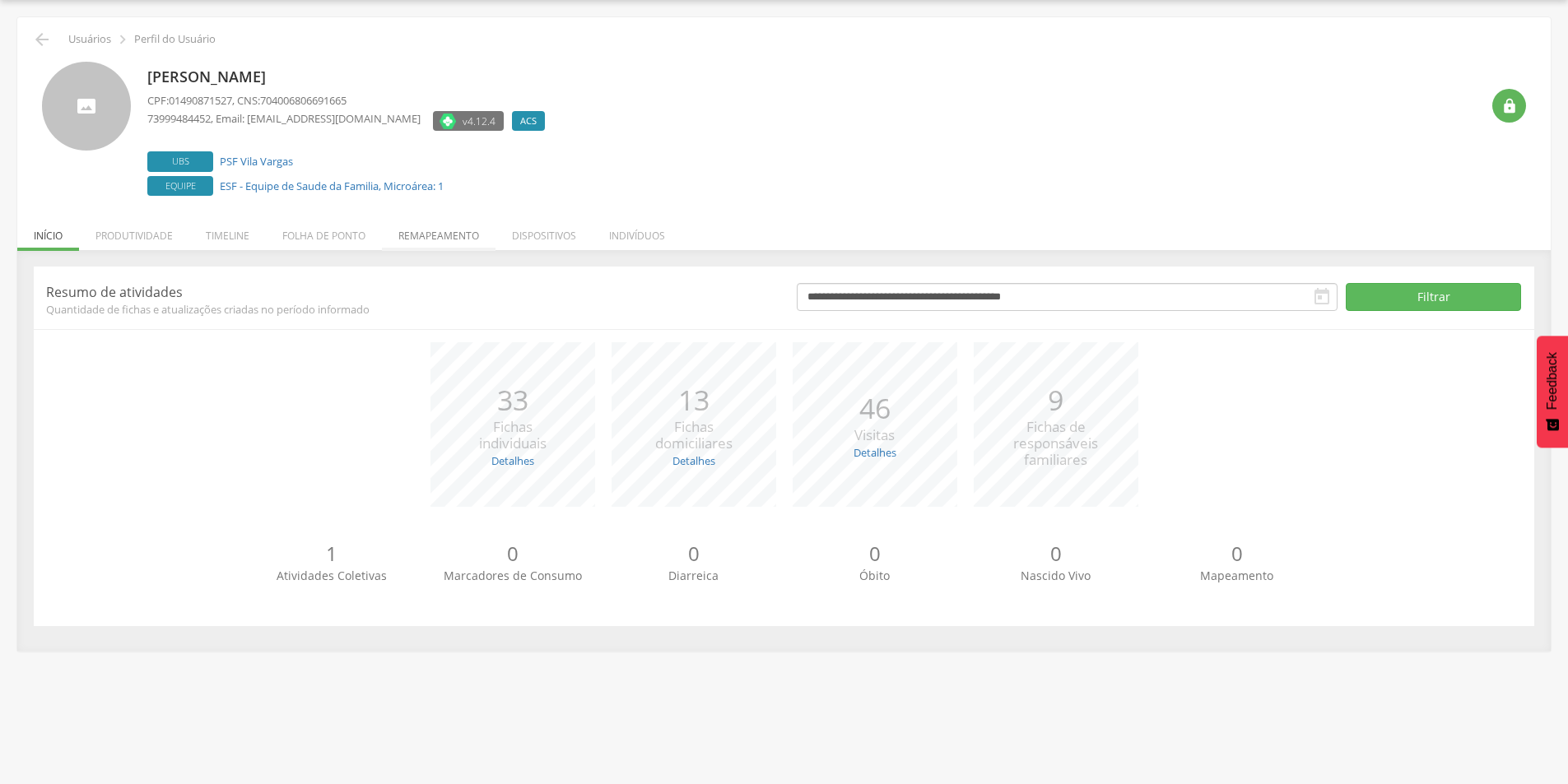
click at [438, 221] on li "Remapeamento" at bounding box center [438, 231] width 114 height 39
